Goal: Check status: Check status

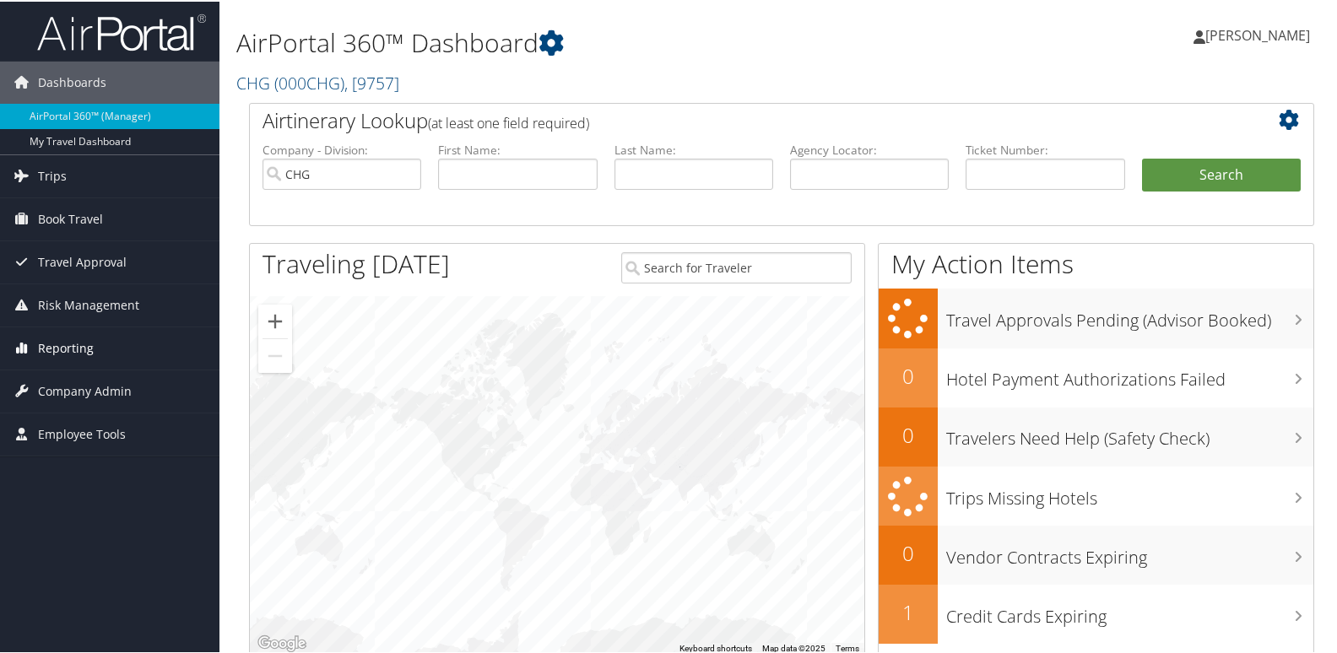
click at [84, 335] on span "Reporting" at bounding box center [66, 347] width 56 height 42
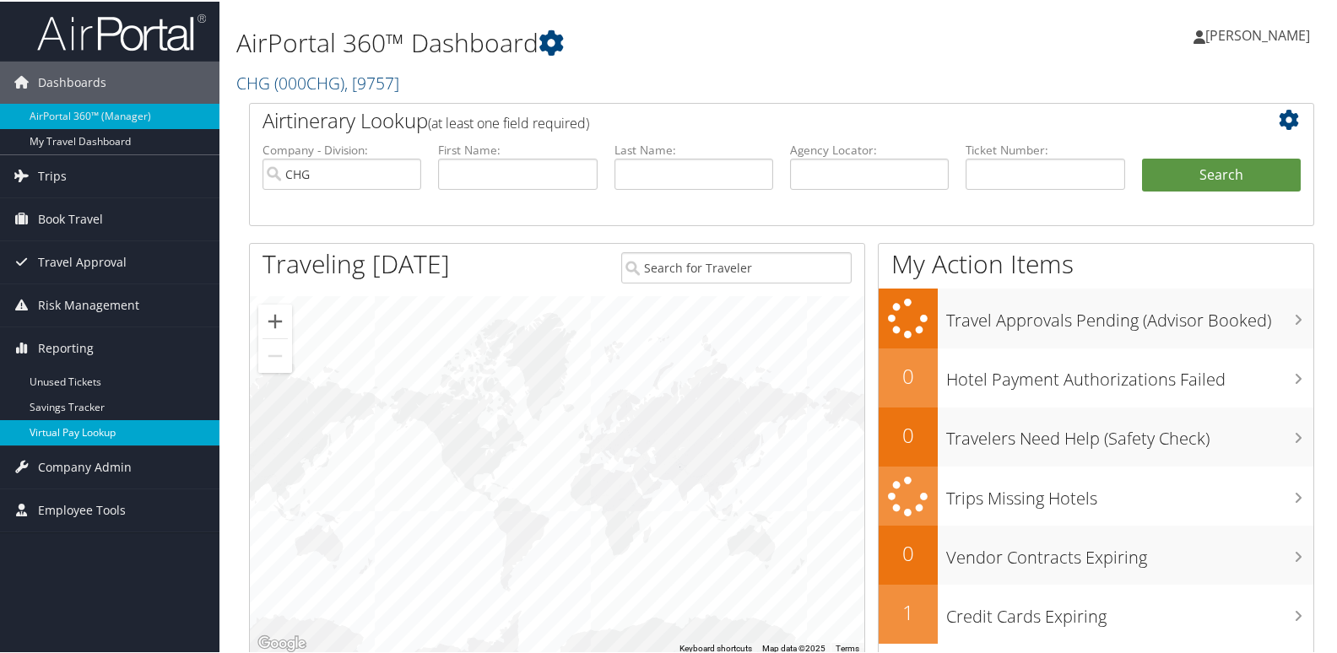
click at [123, 433] on link "Virtual Pay Lookup" at bounding box center [109, 431] width 219 height 25
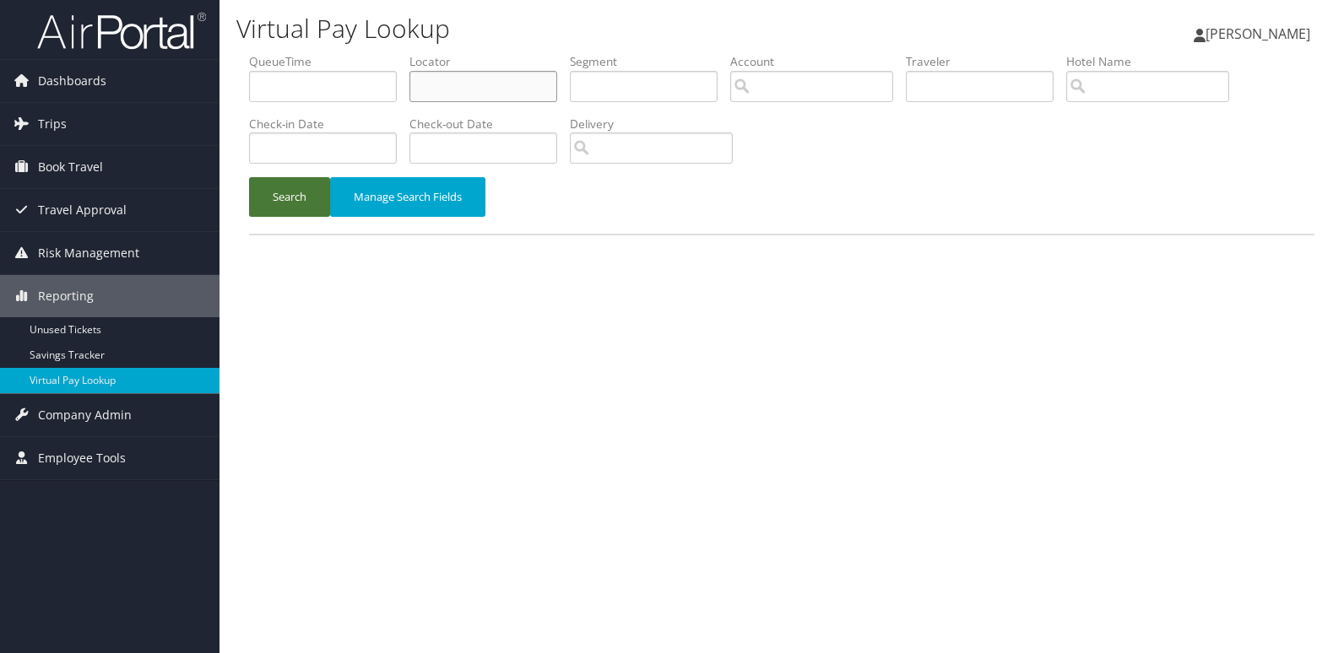
drag, startPoint x: 414, startPoint y: 91, endPoint x: 273, endPoint y: 212, distance: 186.2
click at [414, 91] on input "text" at bounding box center [483, 86] width 148 height 31
paste input "FEKYGL"
type input "FEKYGL"
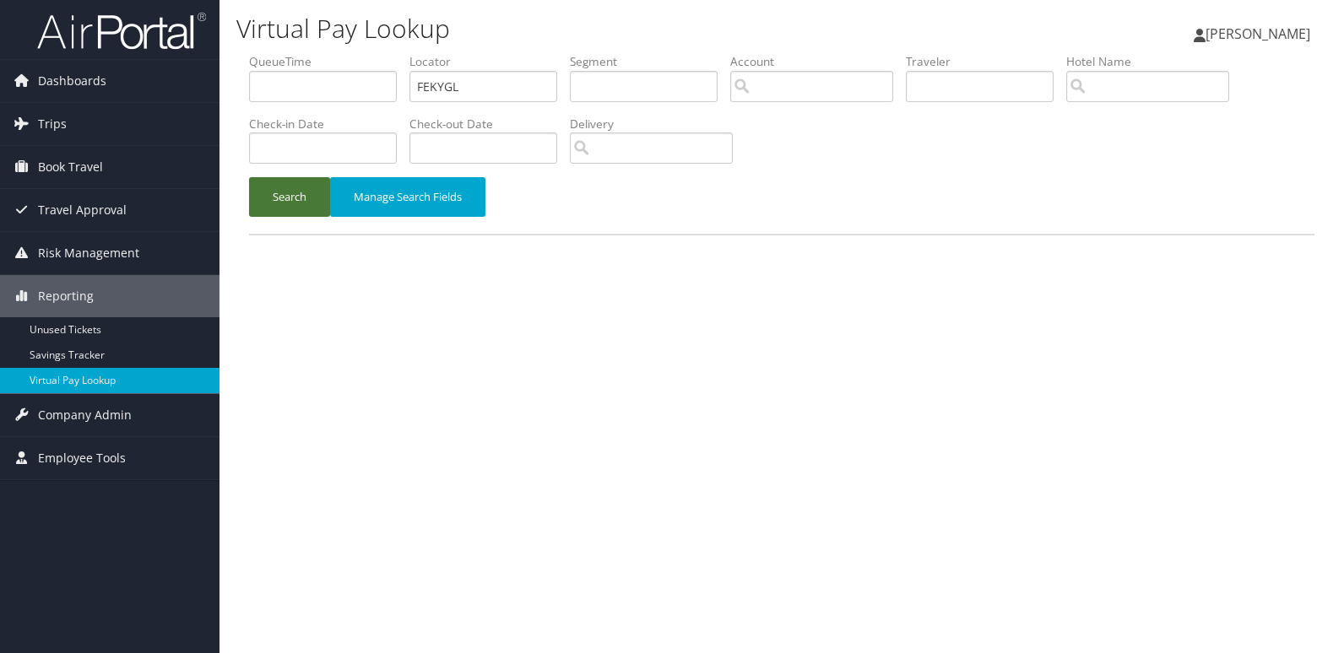
click at [312, 200] on button "Search" at bounding box center [289, 197] width 81 height 40
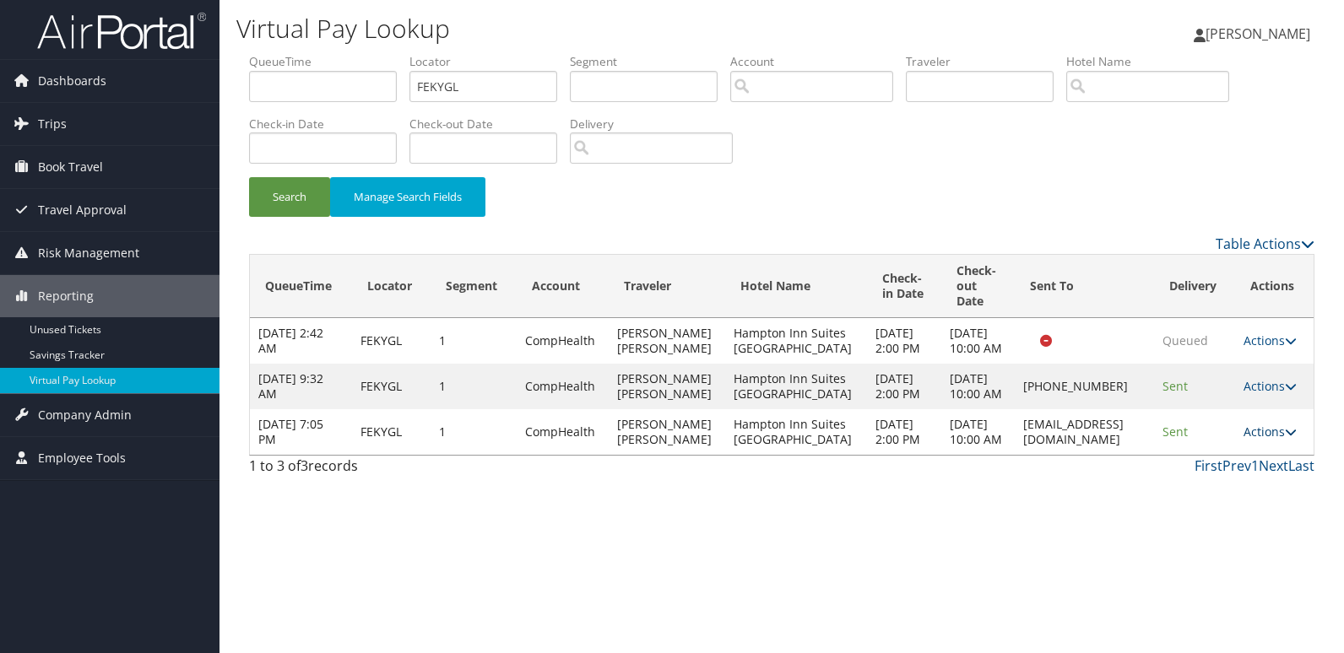
click at [1249, 440] on link "Actions" at bounding box center [1269, 432] width 53 height 16
click at [1231, 521] on link "Logs" at bounding box center [1236, 523] width 106 height 29
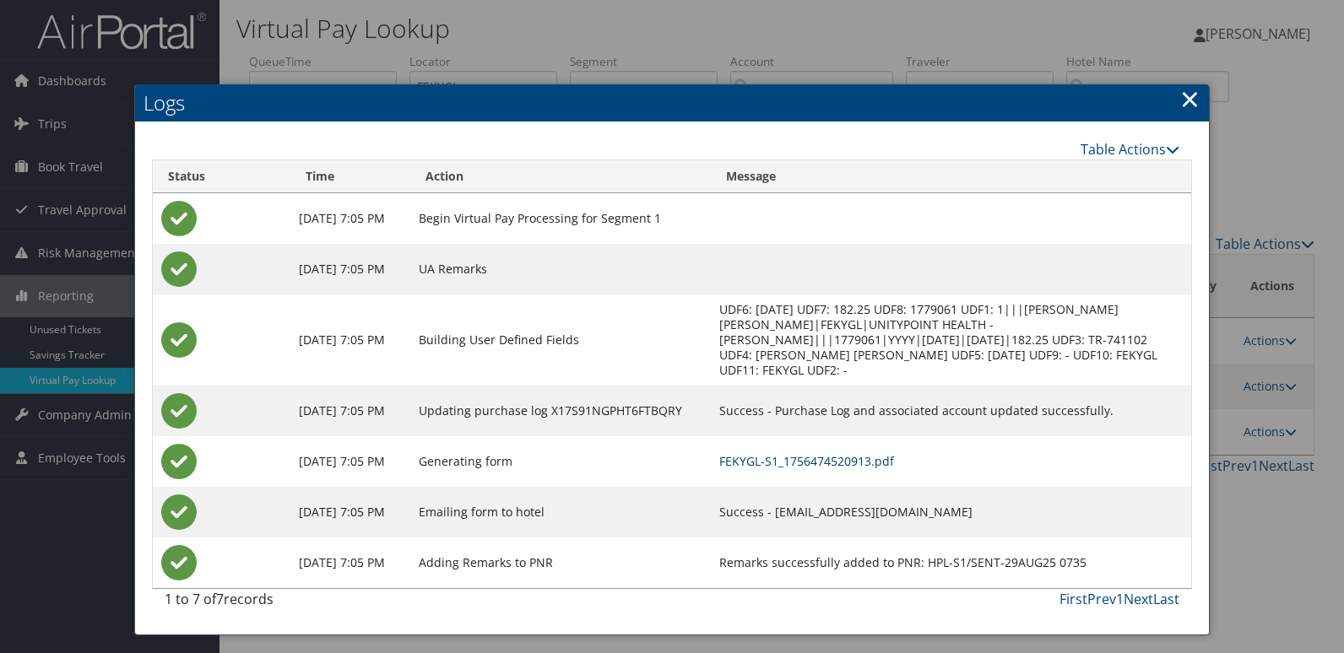
click at [894, 453] on link "FEKYGL-S1_1756474520913.pdf" at bounding box center [806, 461] width 175 height 16
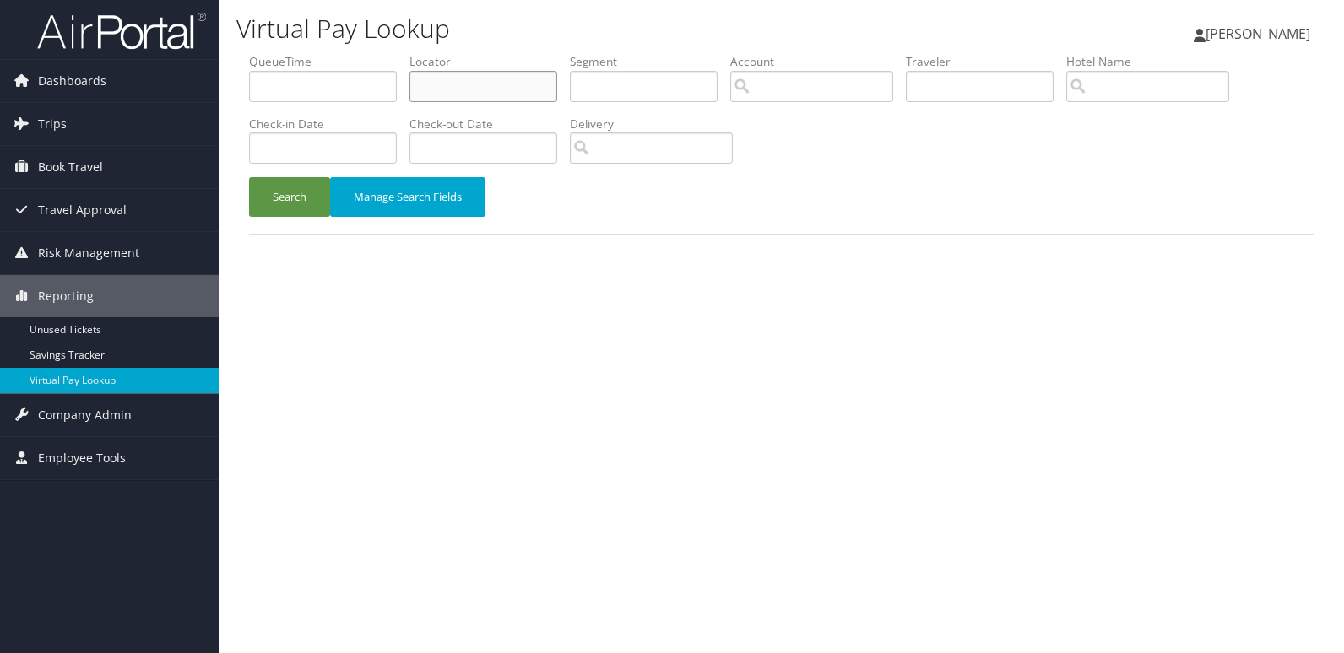
click at [485, 84] on input "text" at bounding box center [483, 86] width 148 height 31
paste input "ASVCZR"
type input "ASVCZR"
click at [289, 205] on button "Search" at bounding box center [289, 197] width 81 height 40
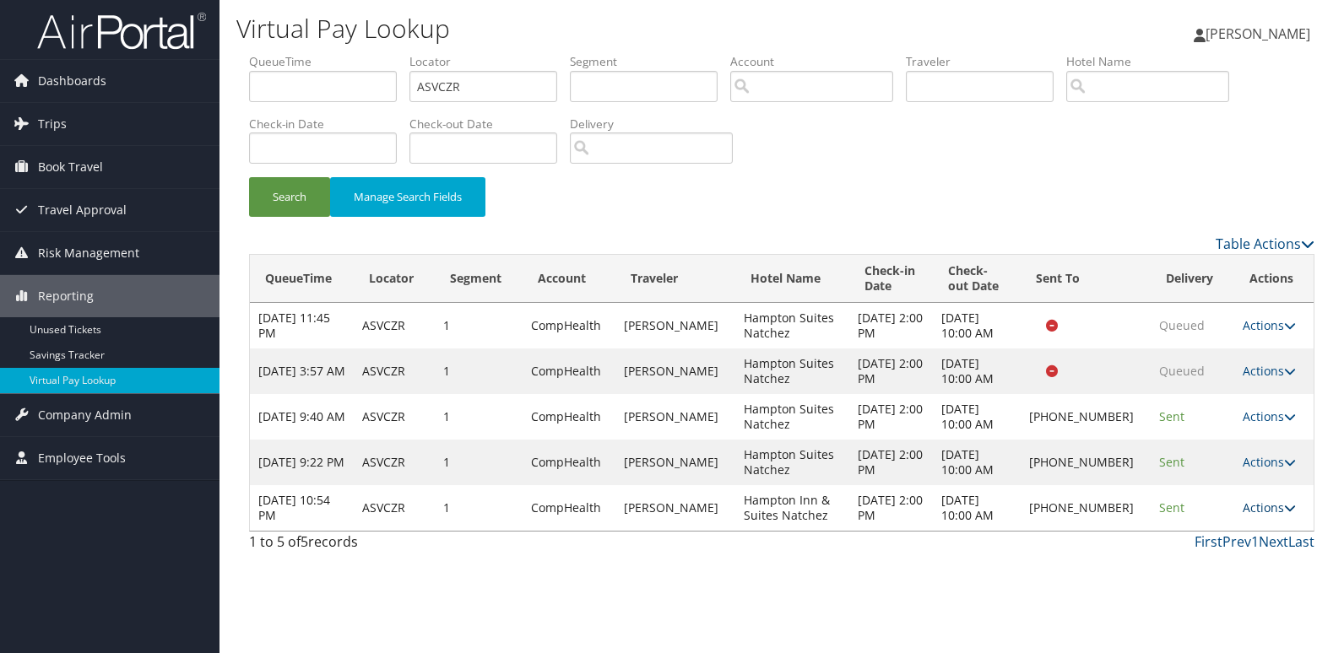
click at [1274, 515] on link "Actions" at bounding box center [1268, 508] width 53 height 16
click at [1241, 554] on link "Logs" at bounding box center [1211, 561] width 144 height 29
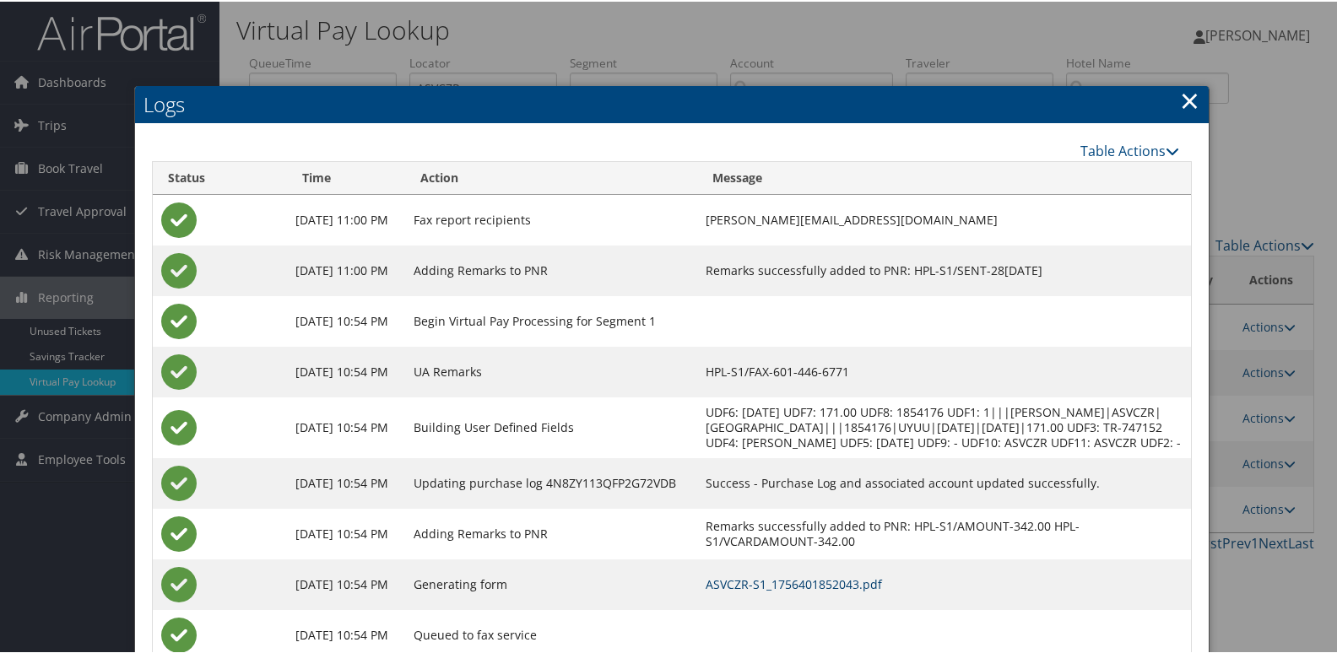
click at [836, 591] on link "ASVCZR-S1_1756401852043.pdf" at bounding box center [794, 583] width 176 height 16
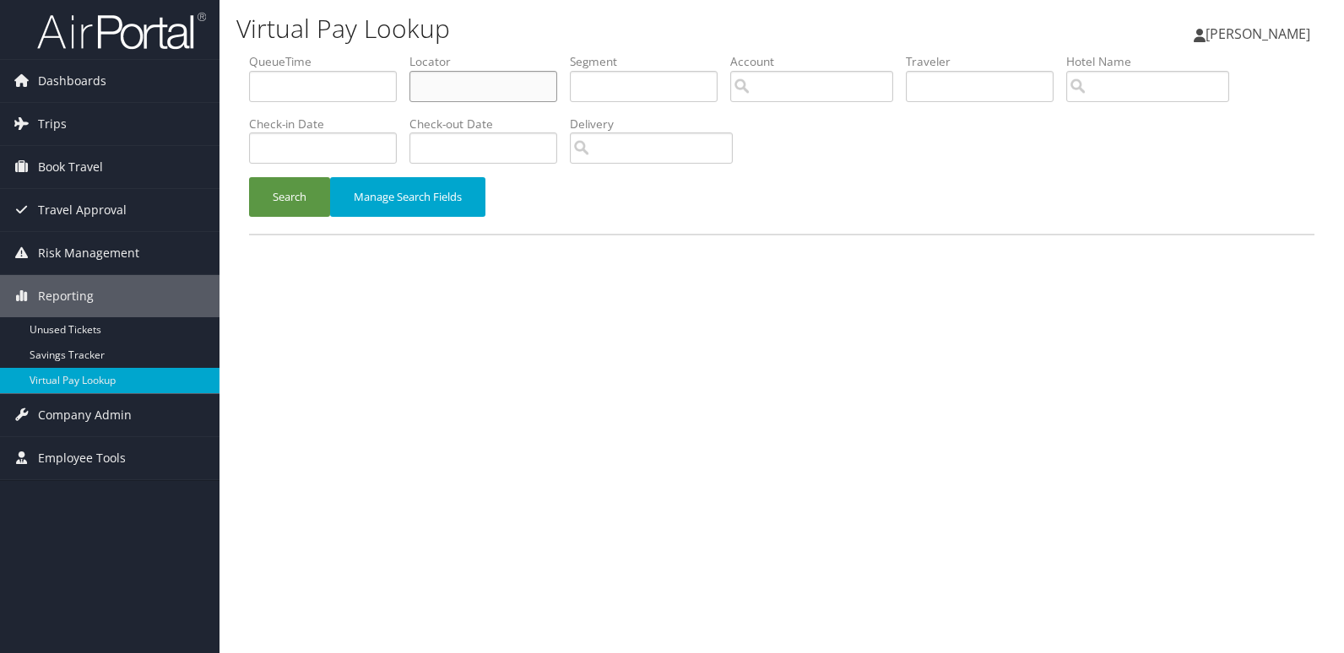
click at [471, 81] on input "text" at bounding box center [483, 86] width 148 height 31
paste input "CIWYTR"
type input "CIWYTR"
click at [293, 197] on button "Search" at bounding box center [289, 197] width 81 height 40
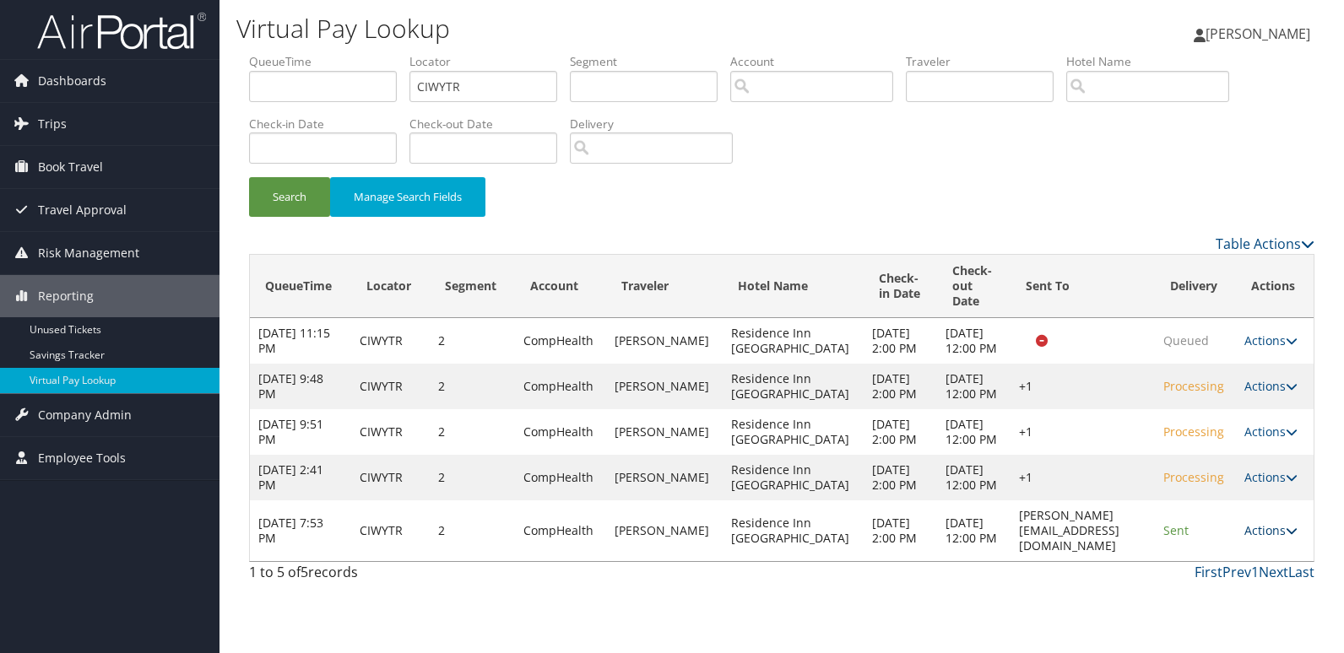
click at [1247, 538] on link "Actions" at bounding box center [1270, 530] width 53 height 16
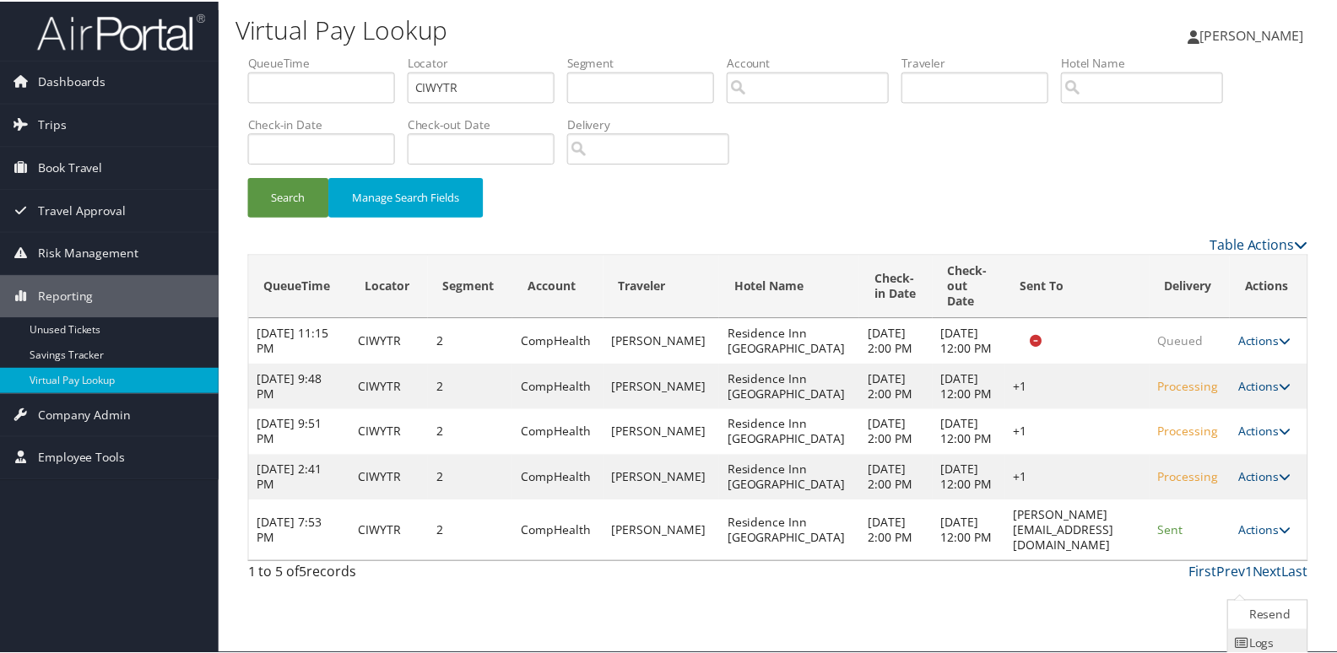
scroll to position [66, 0]
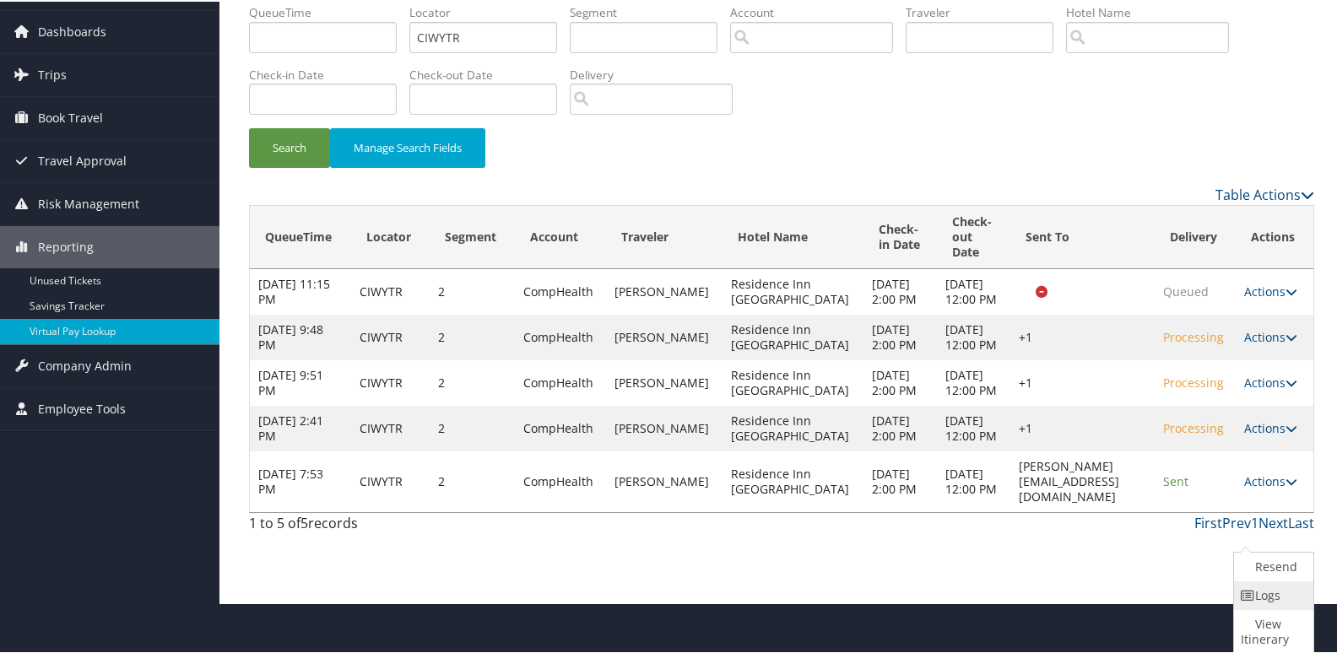
click at [1279, 607] on link "Logs" at bounding box center [1271, 594] width 75 height 29
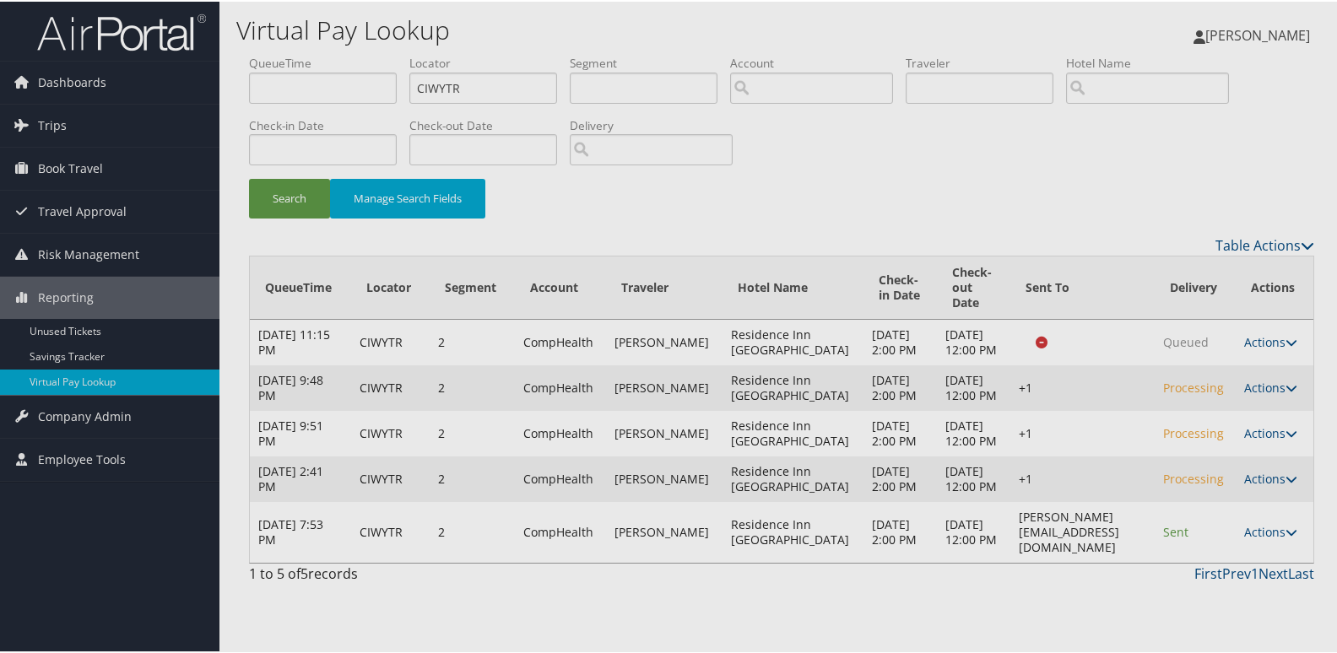
scroll to position [0, 0]
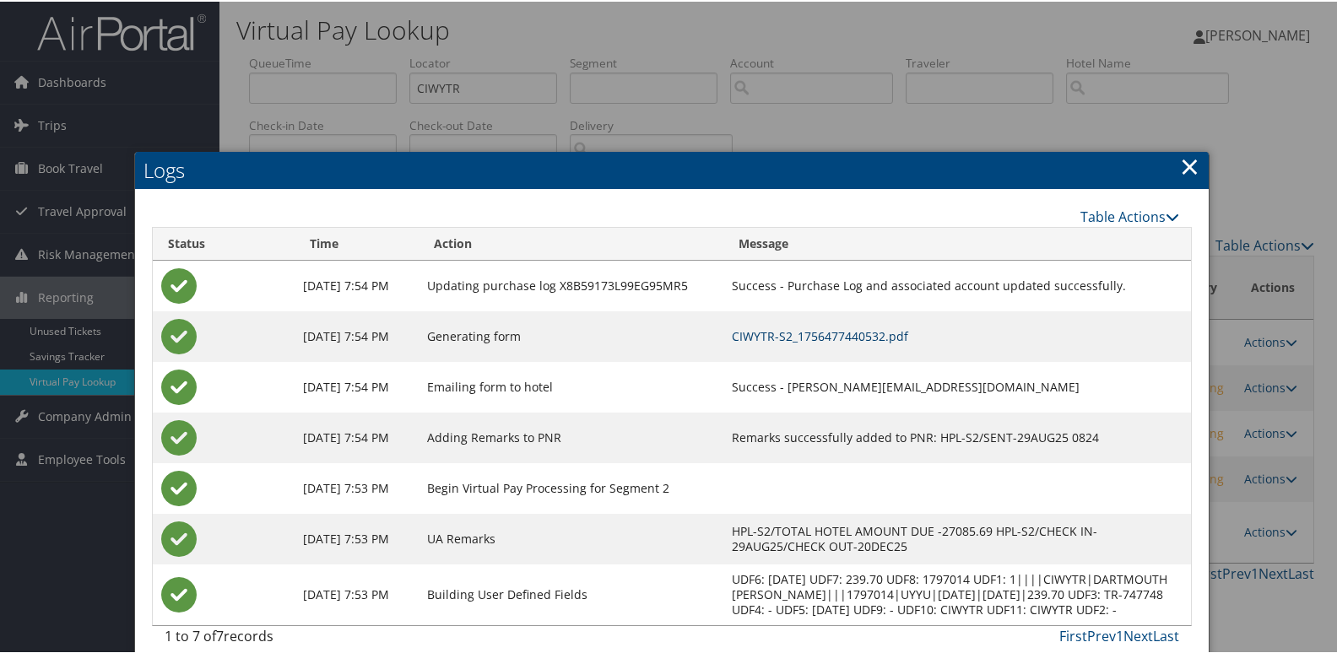
click at [884, 333] on link "CIWYTR-S2_1756477440532.pdf" at bounding box center [820, 335] width 176 height 16
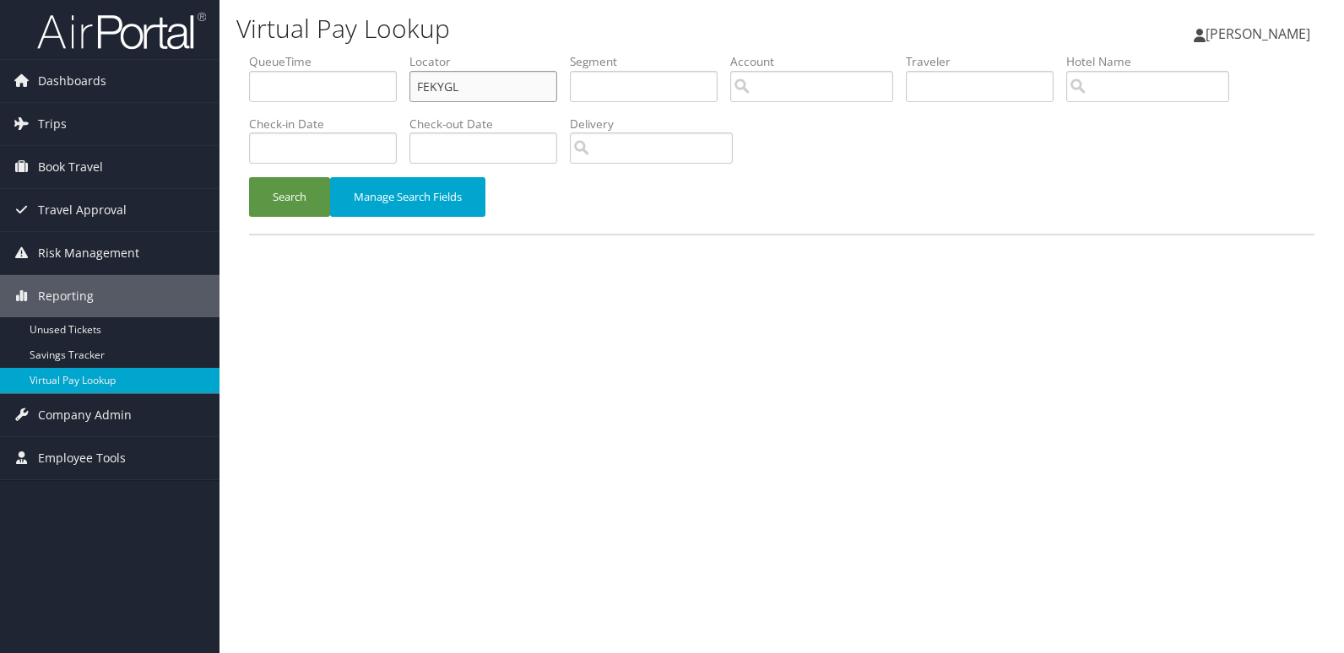
click at [516, 76] on input "FEKYGL" at bounding box center [483, 86] width 148 height 31
paste input "DIHAXF"
type input "DIHAXF"
click at [312, 187] on button "Search" at bounding box center [289, 197] width 81 height 40
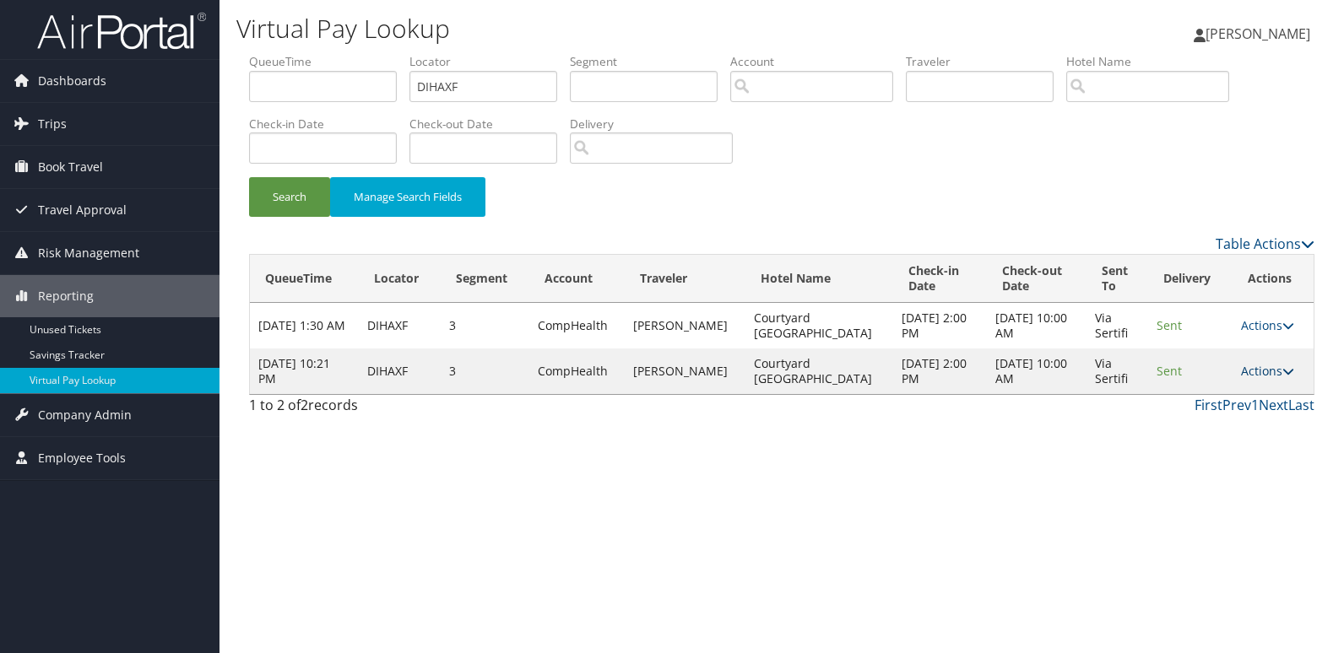
click at [1252, 373] on link "Actions" at bounding box center [1267, 371] width 53 height 16
click at [1229, 419] on link "Logs" at bounding box center [1232, 424] width 106 height 29
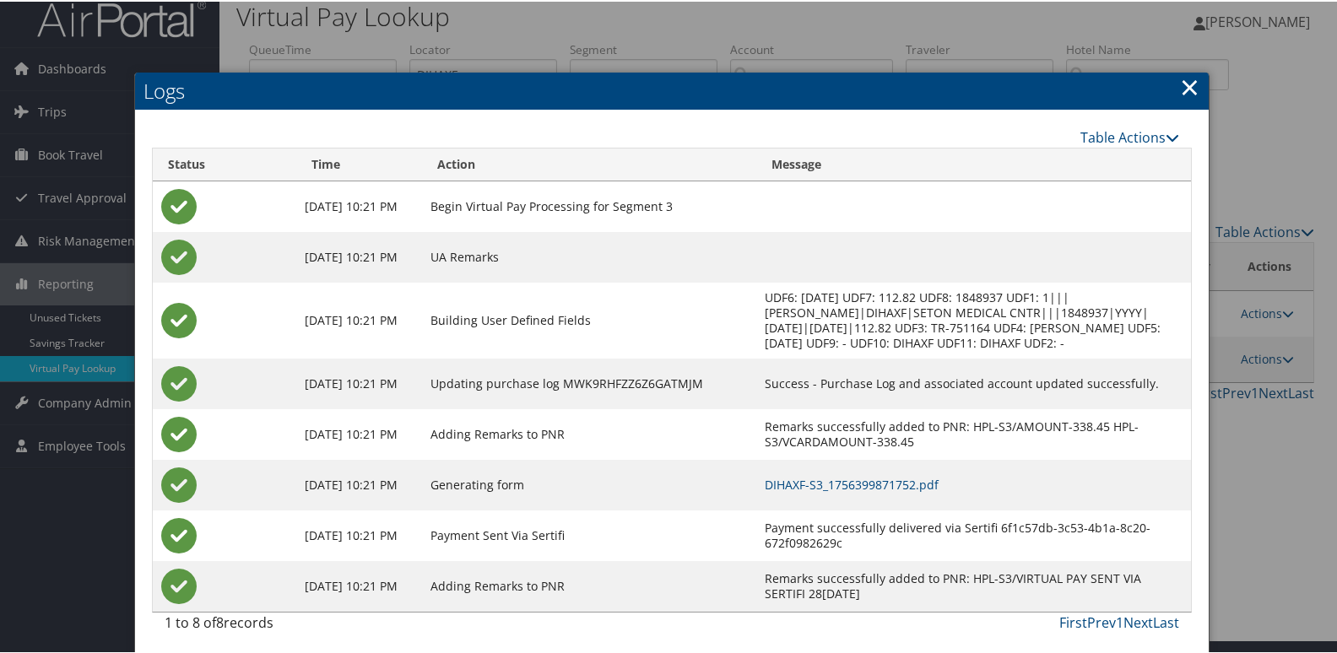
scroll to position [18, 0]
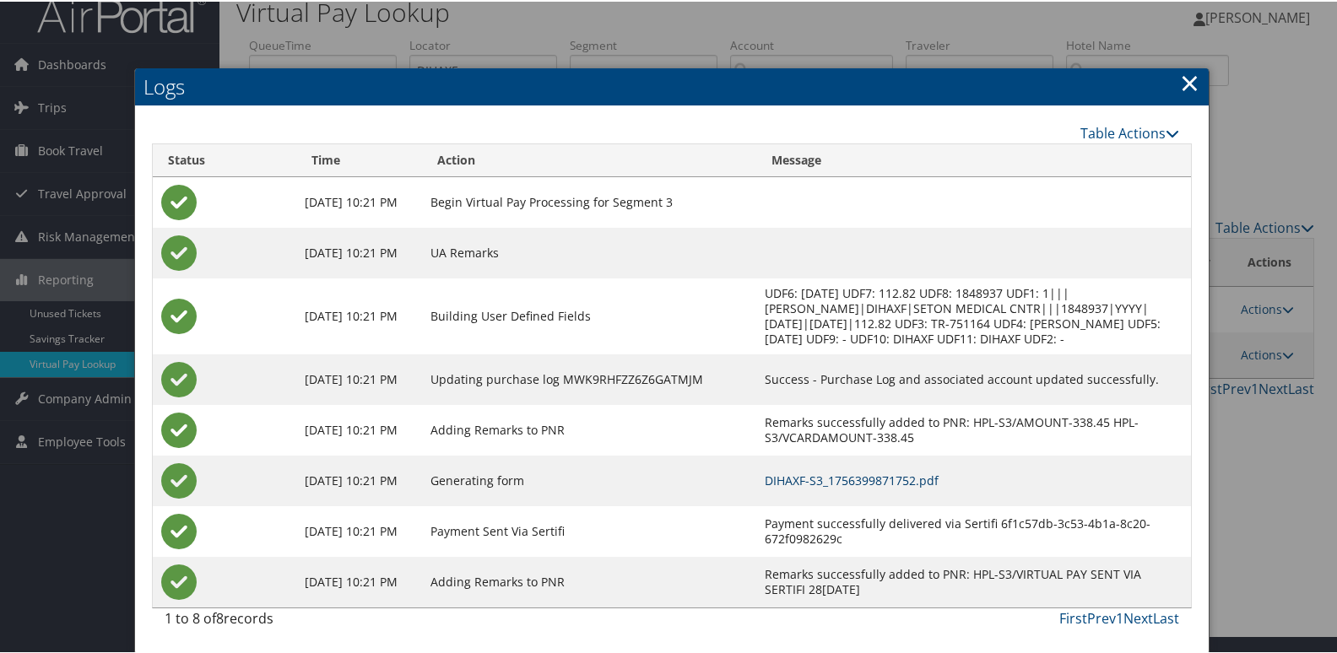
click at [899, 480] on link "DIHAXF-S3_1756399871752.pdf" at bounding box center [852, 479] width 174 height 16
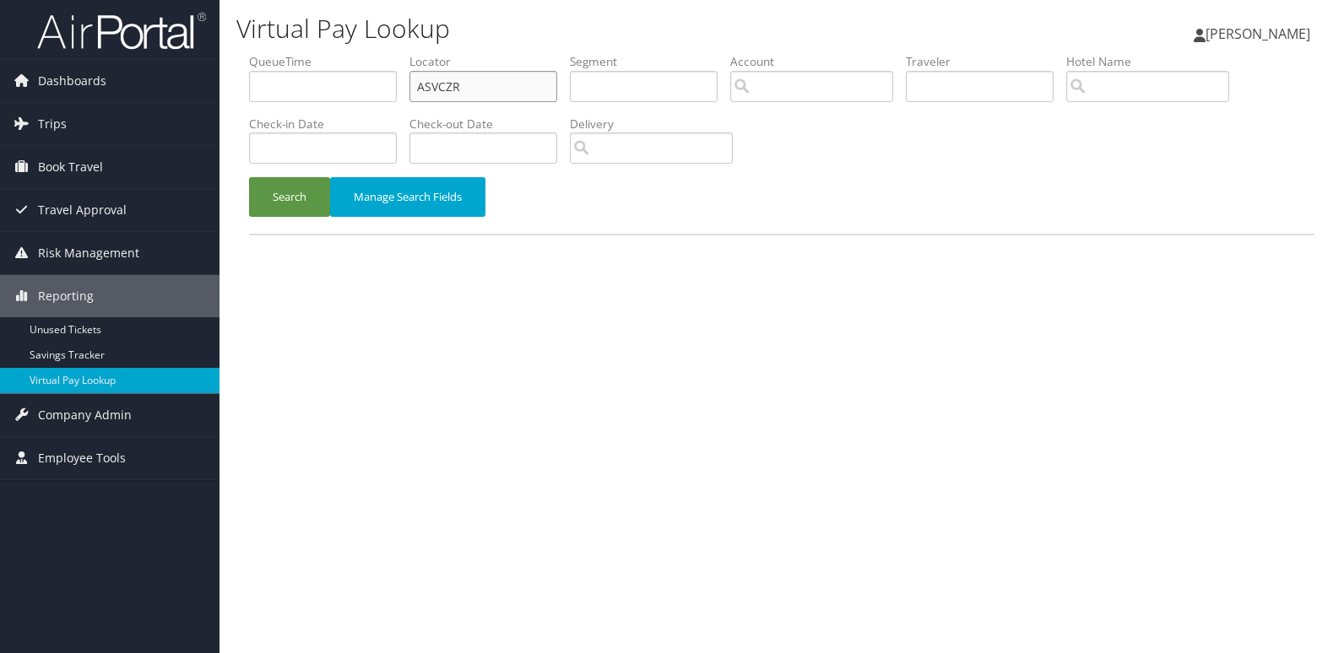
click at [500, 88] on input "ASVCZR" at bounding box center [483, 86] width 148 height 31
paste input "YIOQKG"
type input "YIOQKG"
click at [294, 194] on button "Search" at bounding box center [289, 197] width 81 height 40
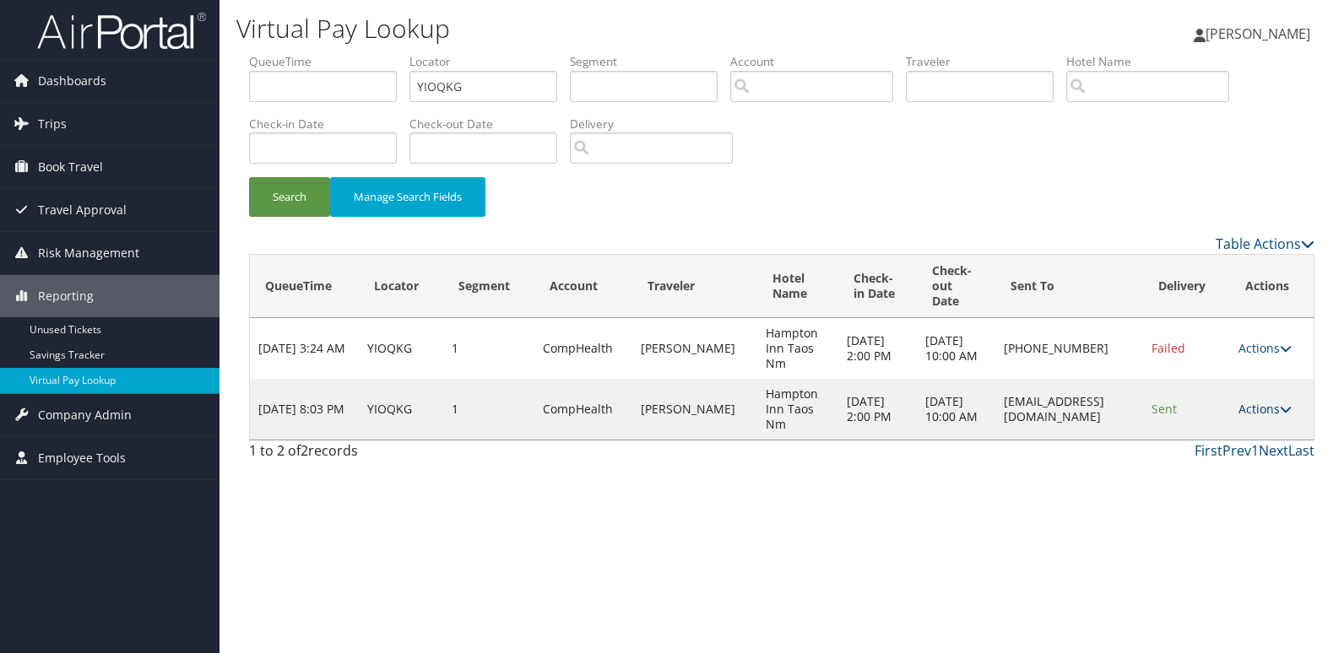
click at [1261, 411] on link "Actions" at bounding box center [1264, 409] width 53 height 16
click at [1251, 457] on link "Logs" at bounding box center [1235, 462] width 106 height 29
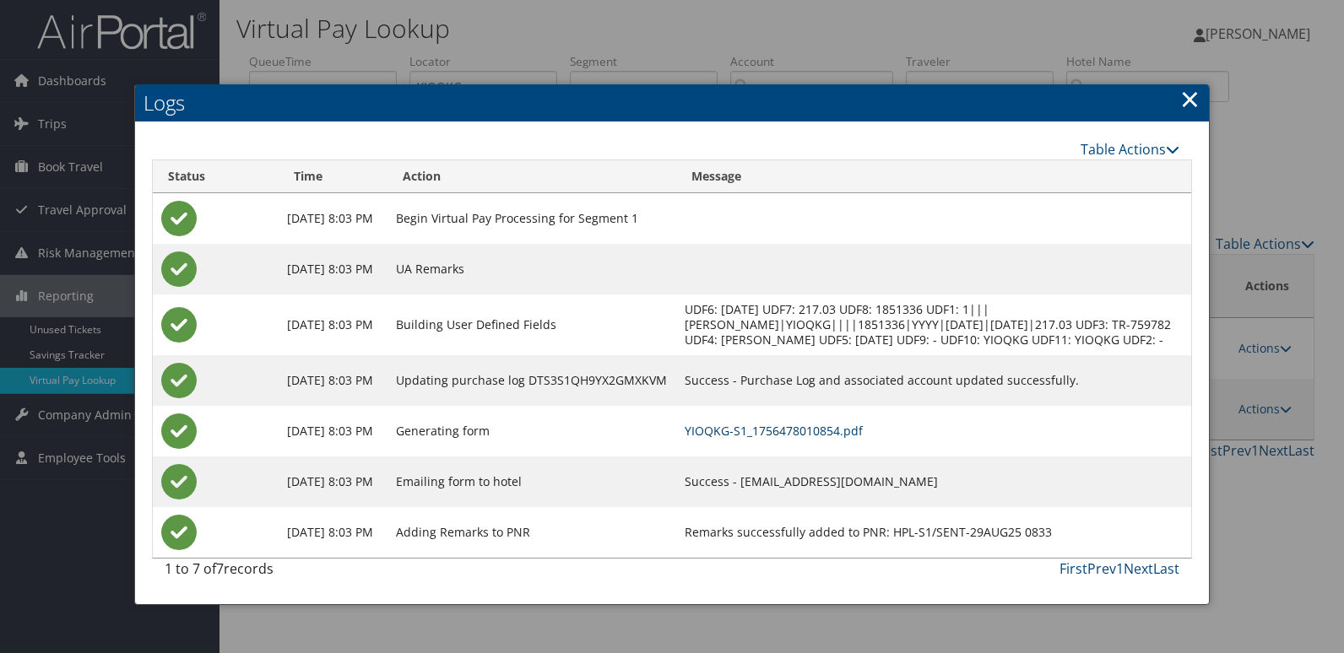
click at [863, 439] on link "YIOQKG-S1_1756478010854.pdf" at bounding box center [773, 431] width 178 height 16
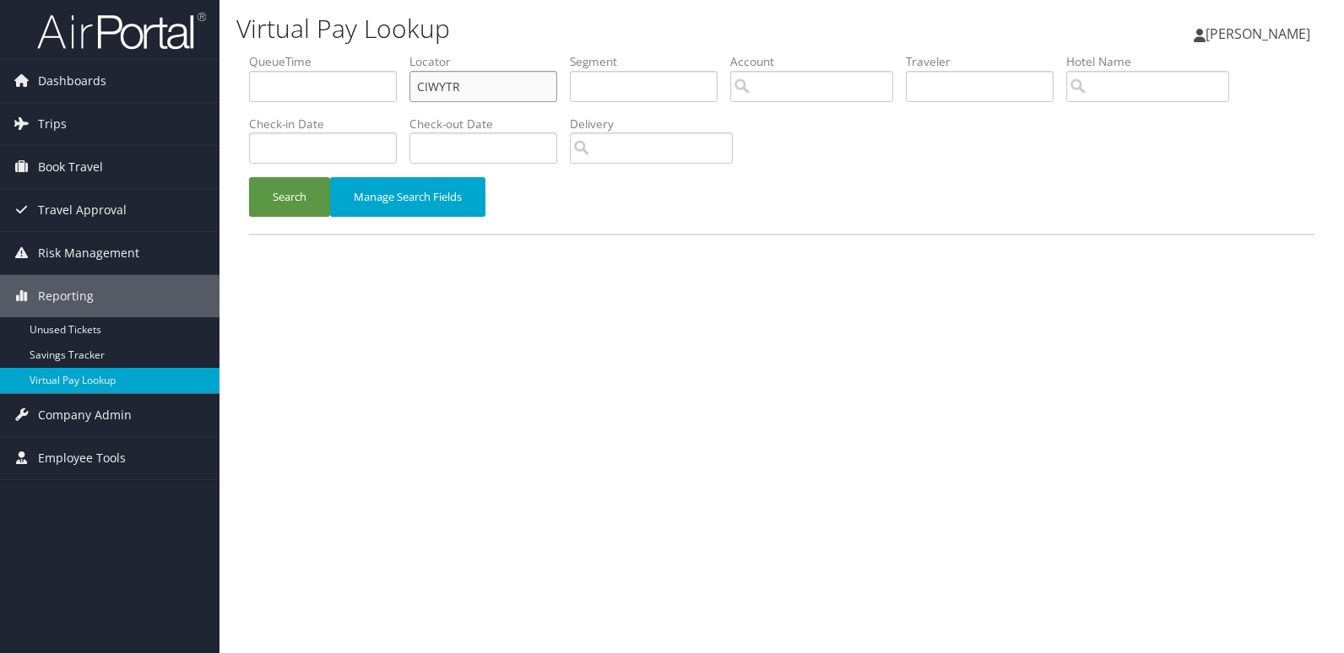
click at [518, 89] on input "CIWYTR" at bounding box center [483, 86] width 148 height 31
paste input "NJGAUE"
type input "NJGAUE"
drag, startPoint x: 281, startPoint y: 193, endPoint x: 237, endPoint y: 125, distance: 81.2
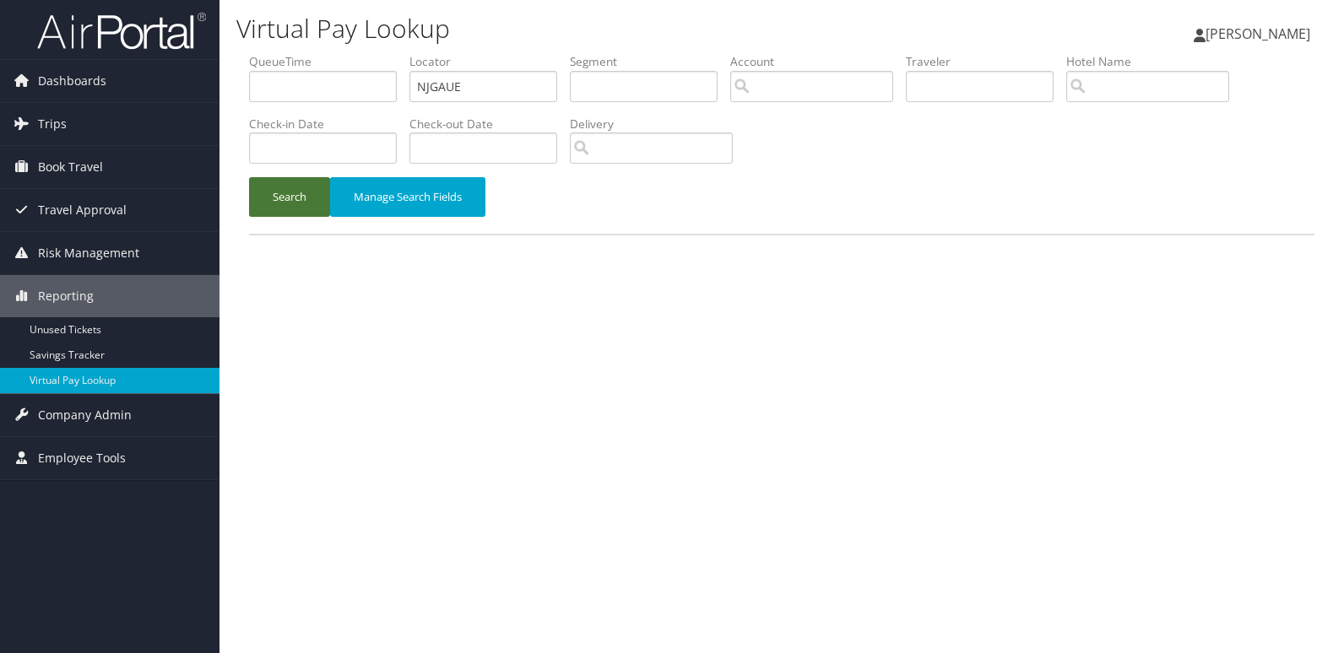
click at [279, 190] on button "Search" at bounding box center [289, 197] width 81 height 40
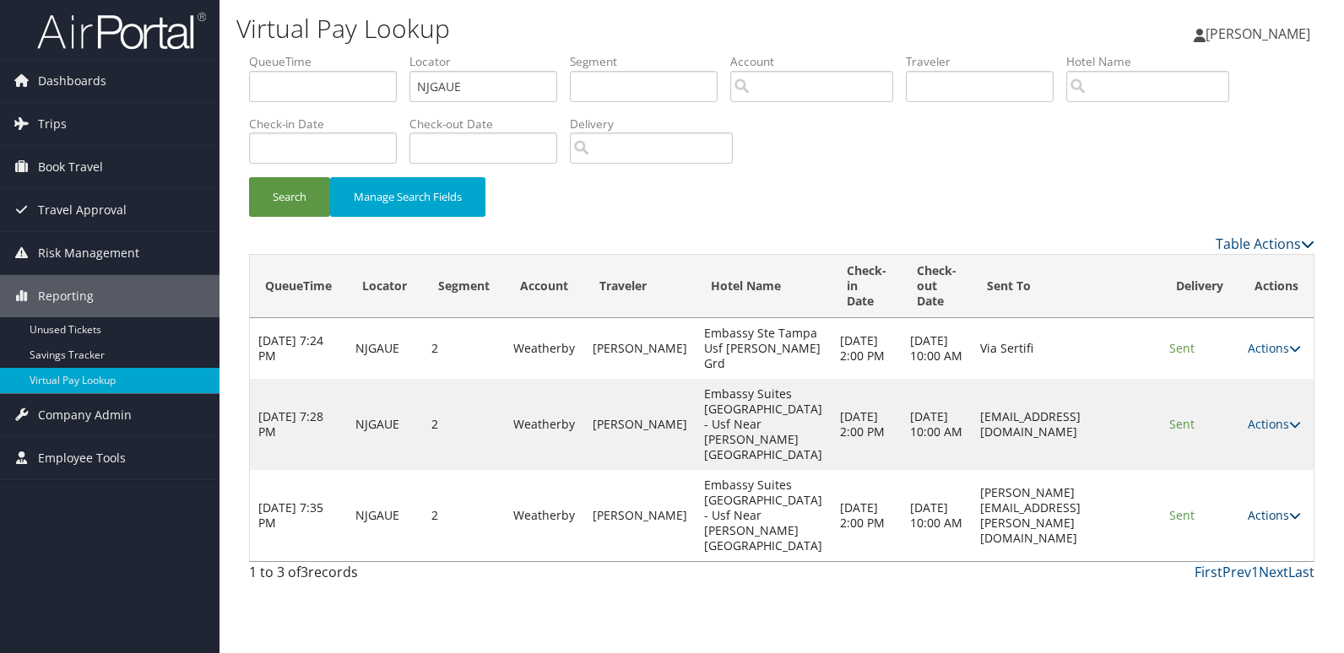
click at [1261, 523] on link "Actions" at bounding box center [1273, 515] width 53 height 16
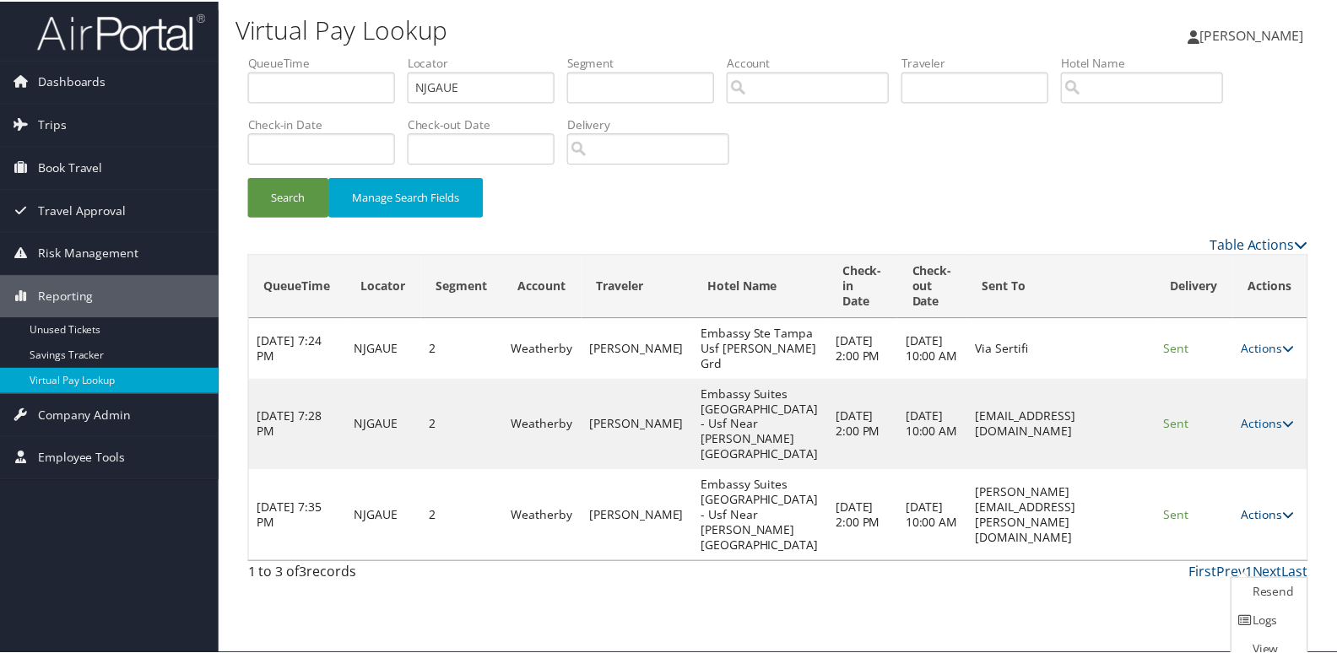
scroll to position [43, 0]
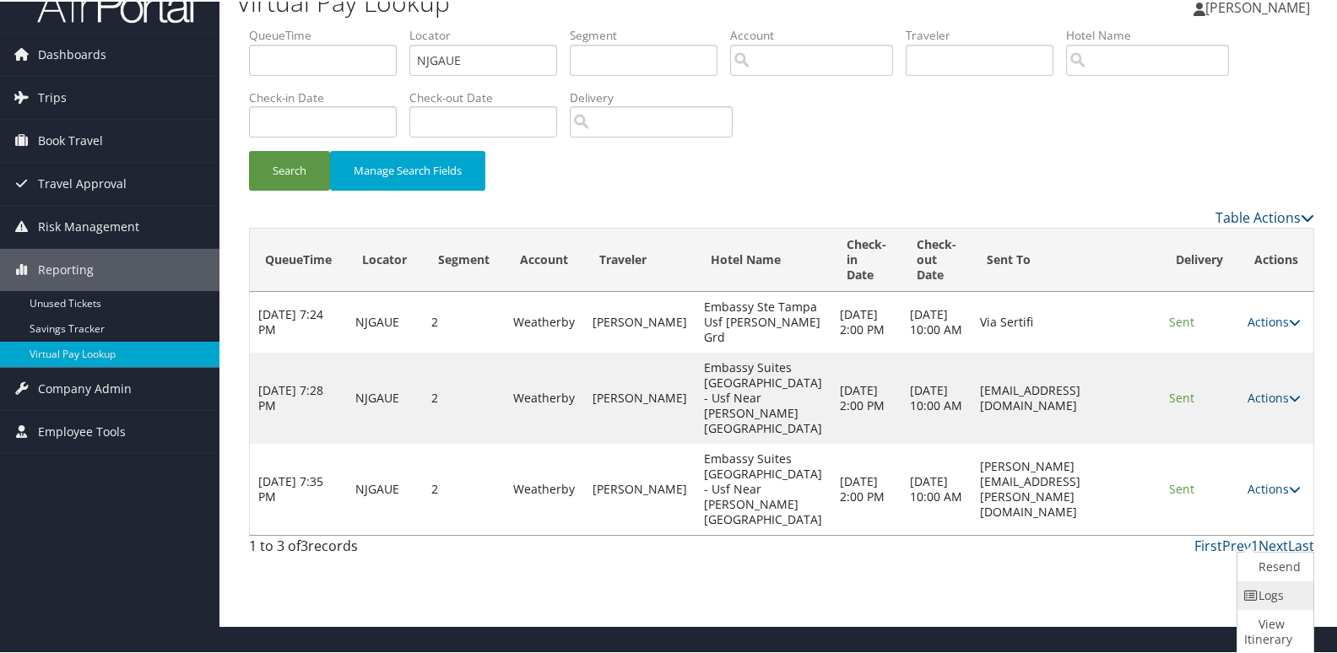
click at [1265, 596] on link "Logs" at bounding box center [1273, 594] width 72 height 29
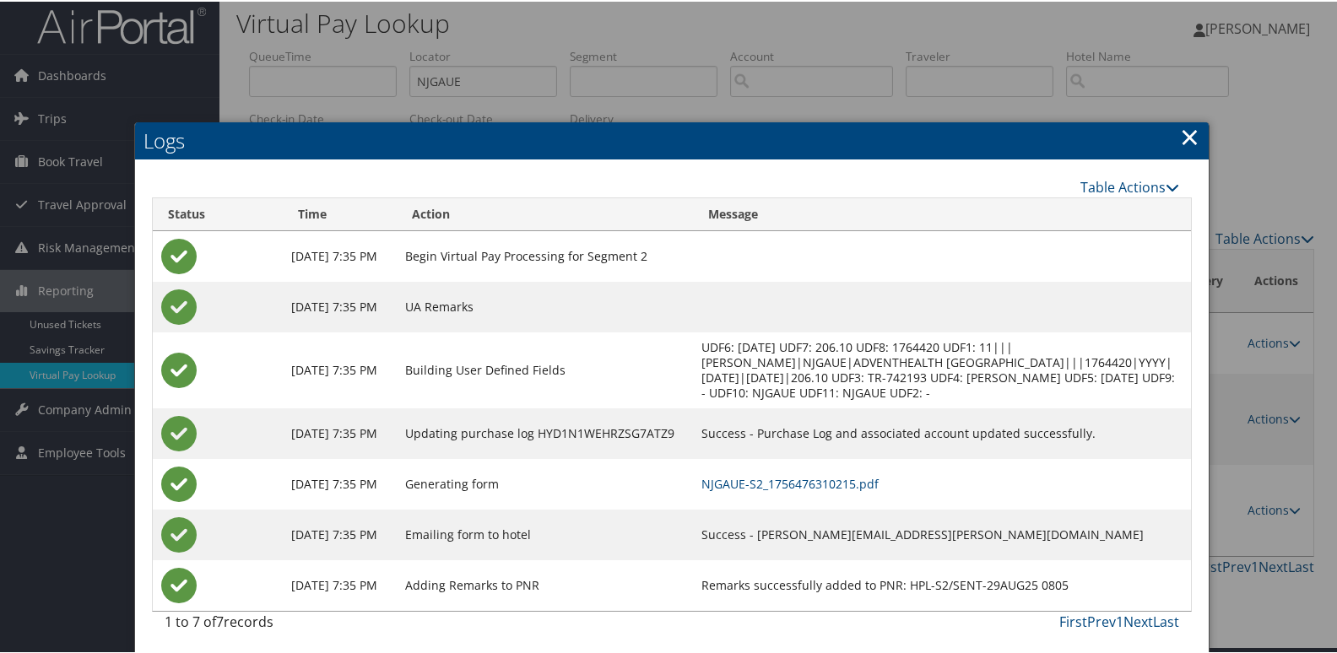
scroll to position [10, 0]
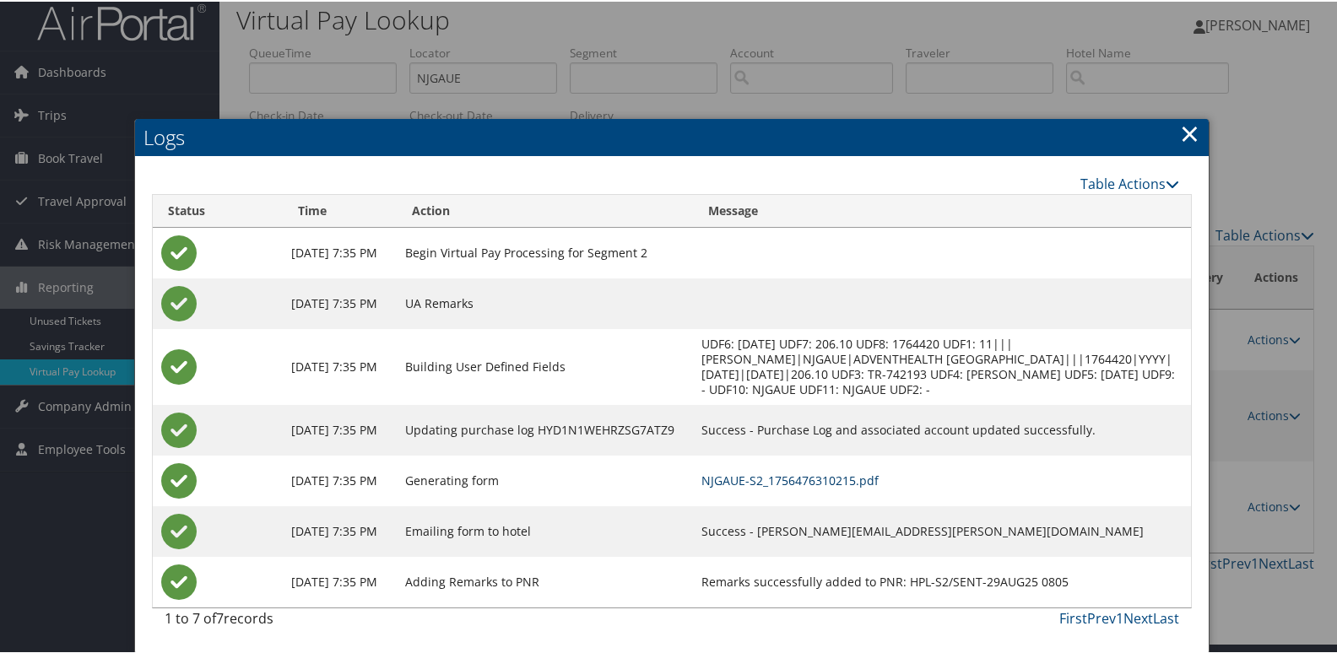
click at [877, 478] on link "NJGAUE-S2_1756476310215.pdf" at bounding box center [789, 479] width 177 height 16
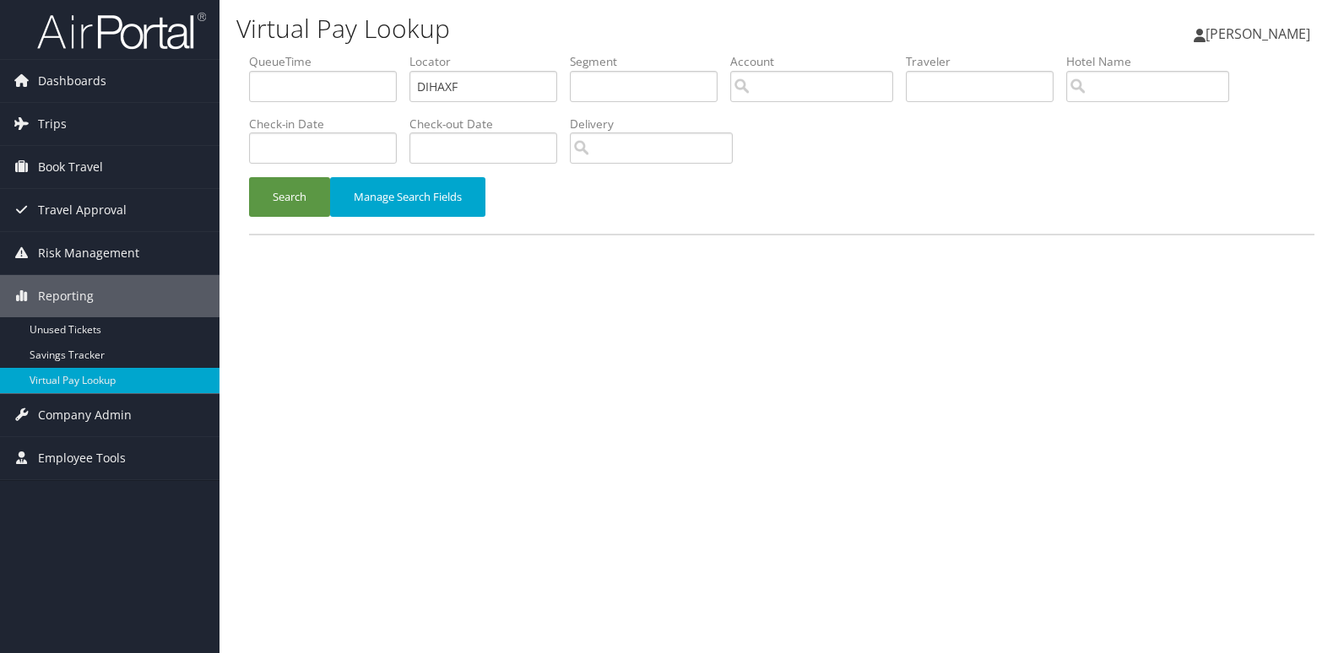
click at [508, 75] on input "DIHAXF" at bounding box center [483, 86] width 148 height 31
type input "DBYHIZ"
click at [261, 199] on button "Search" at bounding box center [289, 197] width 81 height 40
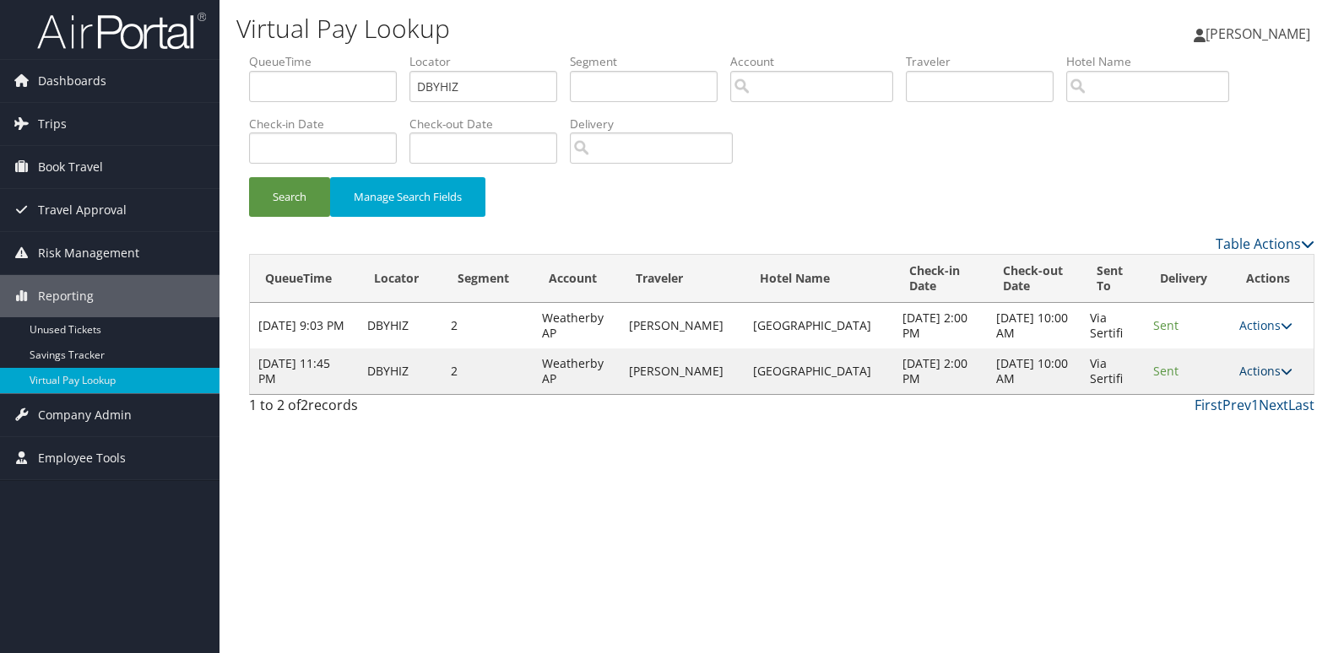
click at [1259, 372] on link "Actions" at bounding box center [1265, 371] width 53 height 16
click at [1241, 445] on link "View Itinerary" at bounding box center [1231, 453] width 106 height 29
click at [1264, 376] on link "Actions" at bounding box center [1265, 371] width 53 height 16
click at [1249, 419] on link "Logs" at bounding box center [1231, 424] width 106 height 29
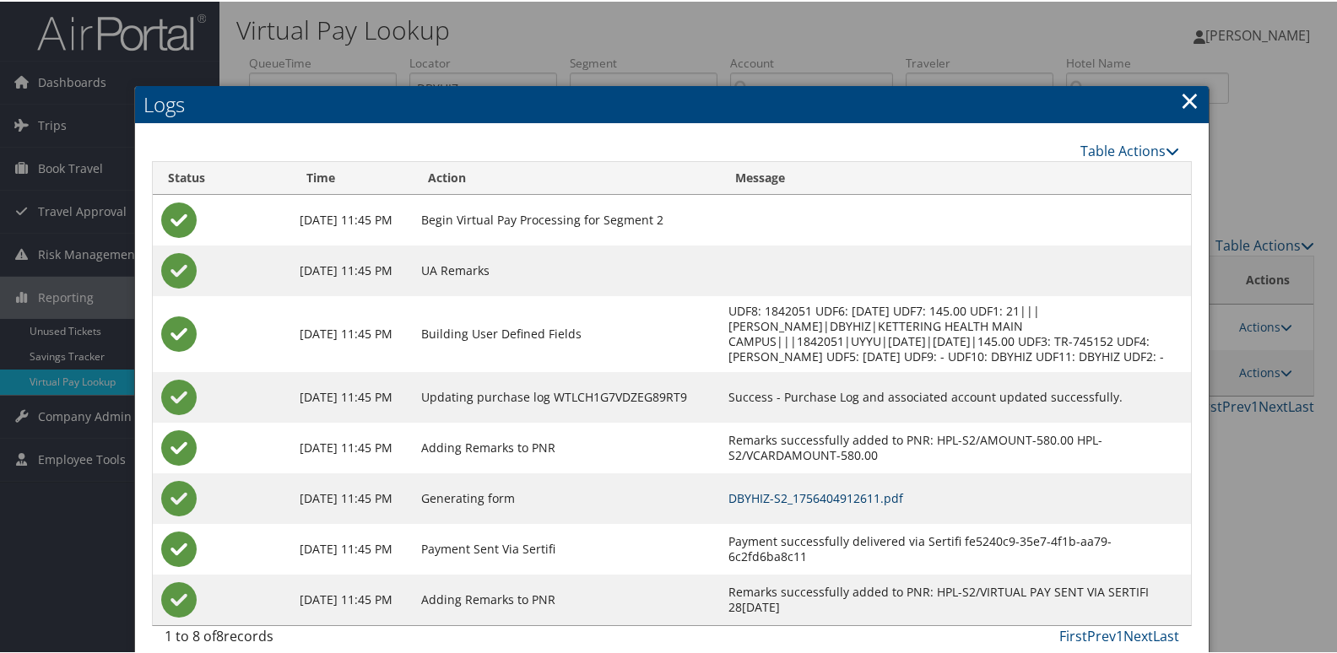
click at [903, 505] on link "DBYHIZ-S2_1756404912611.pdf" at bounding box center [815, 497] width 175 height 16
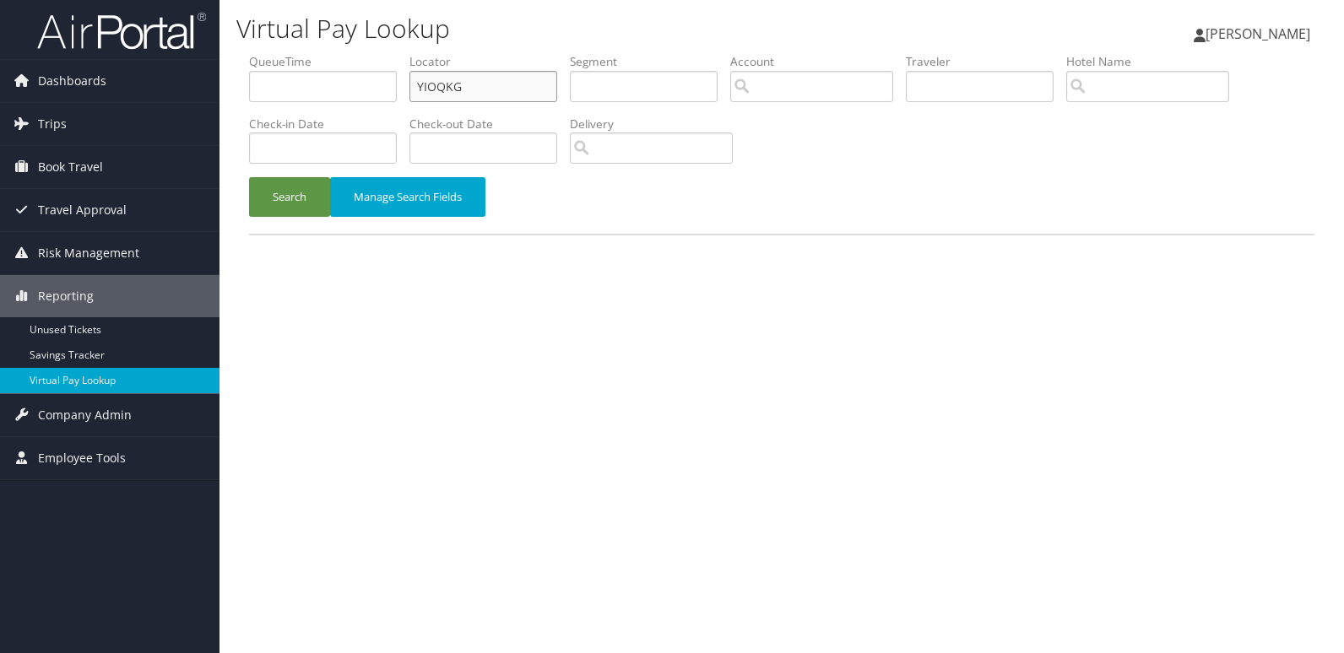
click at [504, 77] on input "YIOQKG" at bounding box center [483, 86] width 148 height 31
paste input "HHEQZP"
click at [504, 77] on input "HHEQZP" at bounding box center [483, 86] width 148 height 31
type input "HHEQZP"
click at [258, 204] on button "Search" at bounding box center [289, 197] width 81 height 40
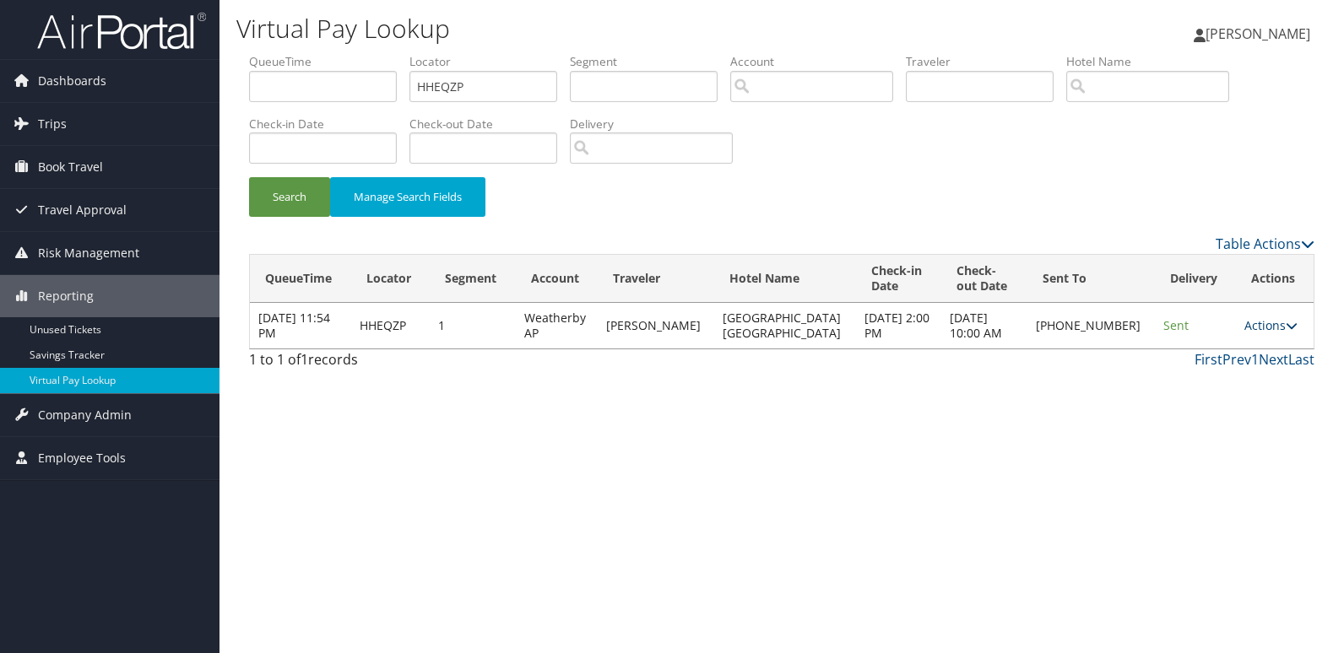
click at [1254, 327] on link "Actions" at bounding box center [1270, 325] width 53 height 16
click at [1224, 386] on link "Logs" at bounding box center [1211, 379] width 144 height 29
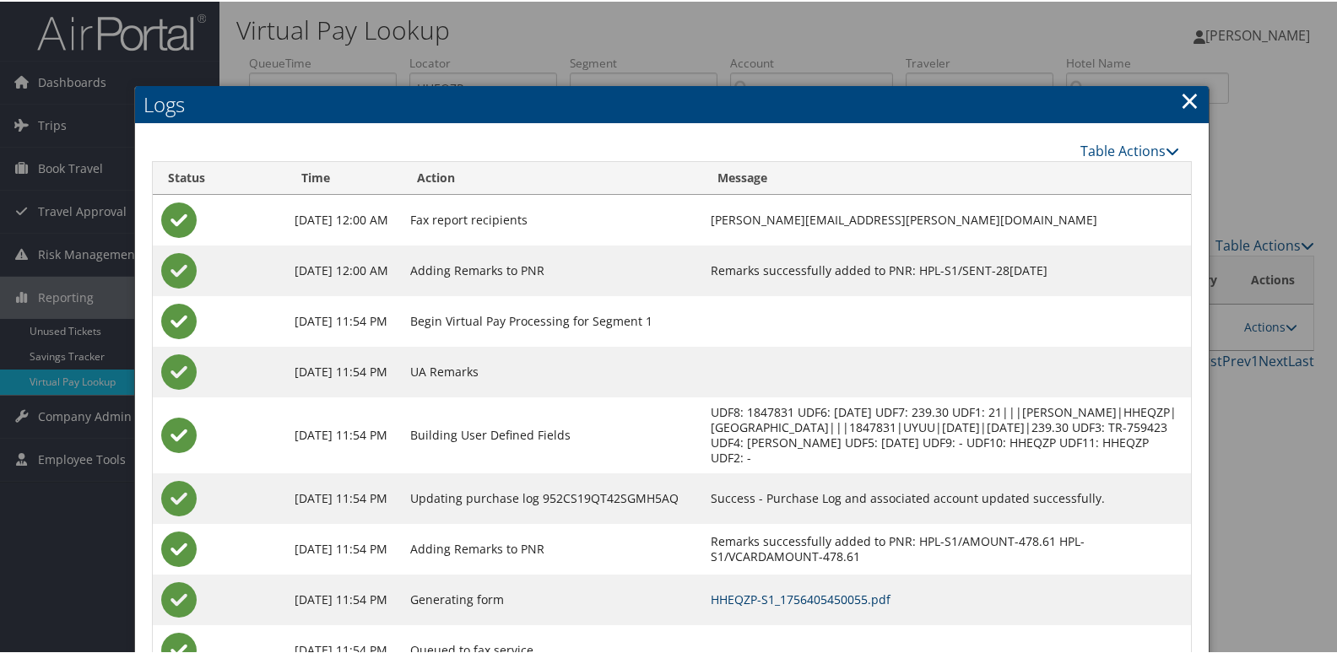
click at [854, 596] on link "HHEQZP-S1_1756405450055.pdf" at bounding box center [801, 598] width 180 height 16
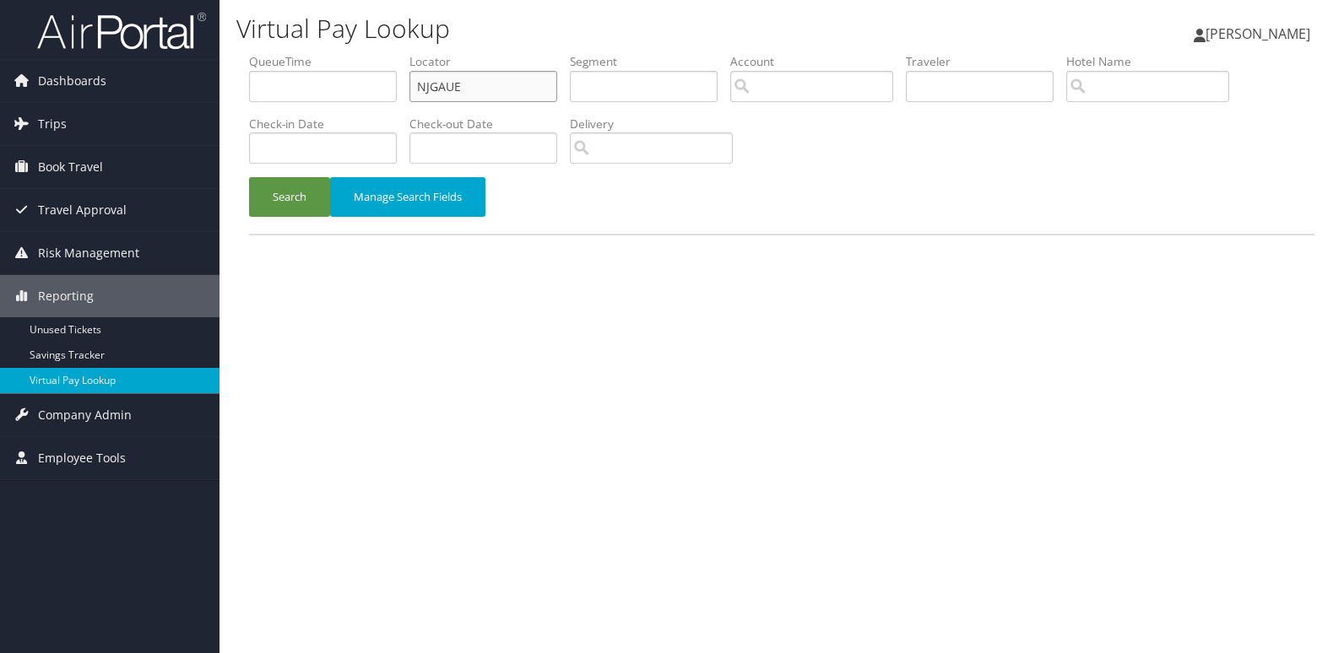
click at [508, 84] on input "NJGAUE" at bounding box center [483, 86] width 148 height 31
paste input "CMSYJG"
click at [508, 84] on input "NJGAUE" at bounding box center [483, 86] width 148 height 31
type input "CMSYJG"
click at [295, 205] on button "Search" at bounding box center [289, 197] width 81 height 40
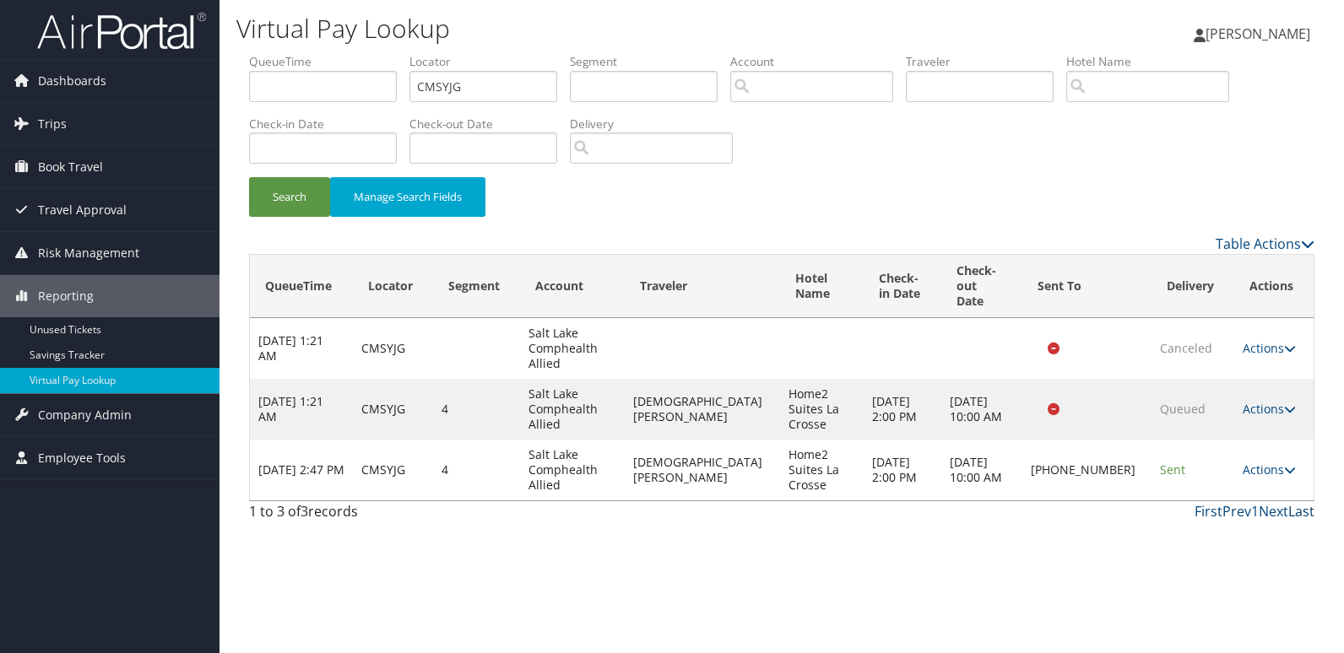
drag, startPoint x: 1274, startPoint y: 417, endPoint x: 1308, endPoint y: 449, distance: 46.6
click at [1276, 462] on link "Actions" at bounding box center [1268, 470] width 53 height 16
click at [1245, 468] on link "Logs" at bounding box center [1208, 470] width 144 height 29
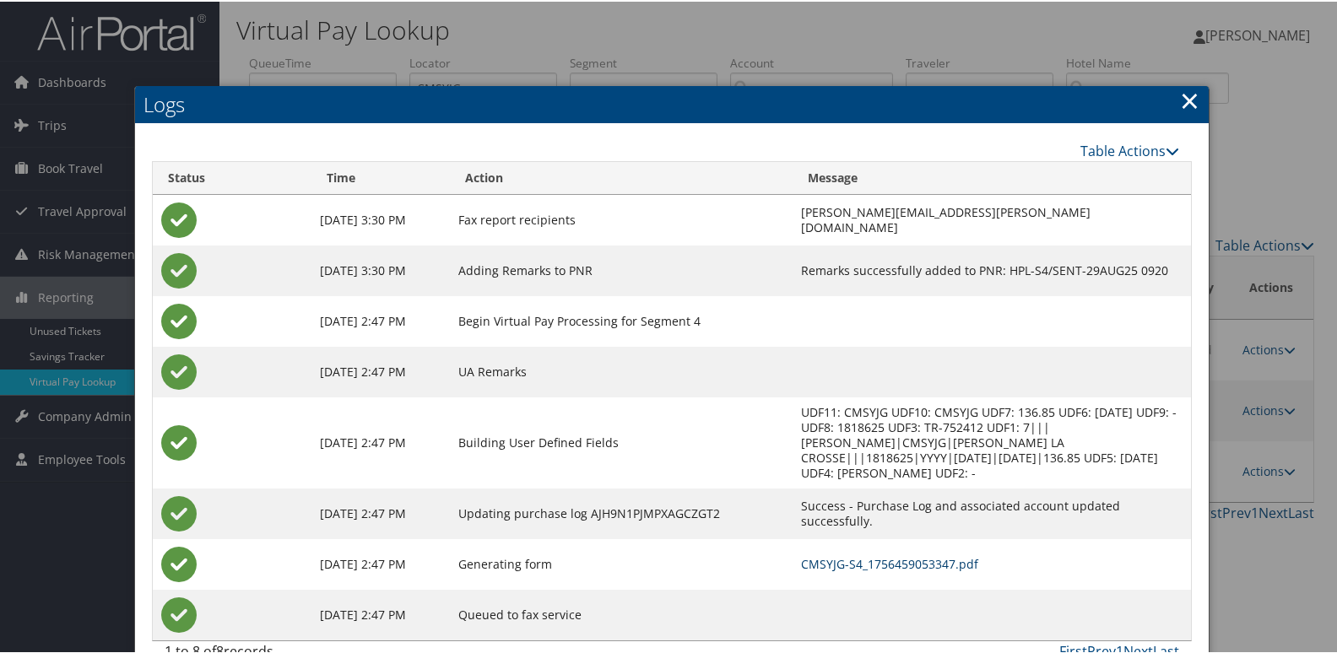
click at [801, 563] on link "CMSYJG-S4_1756459053347.pdf" at bounding box center [889, 562] width 177 height 16
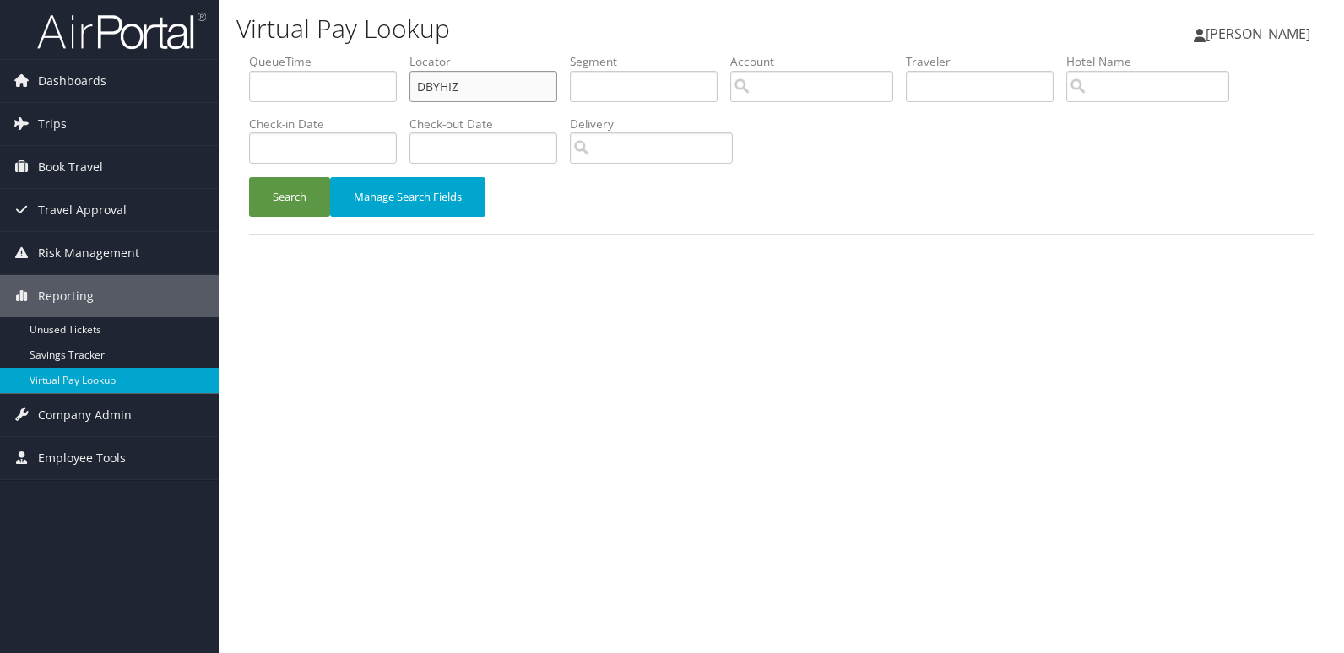
click at [496, 82] on input "DBYHIZ" at bounding box center [483, 86] width 148 height 31
paste input "AZTQCJ"
type input "AZTQCJ"
click at [284, 207] on button "Search" at bounding box center [289, 197] width 81 height 40
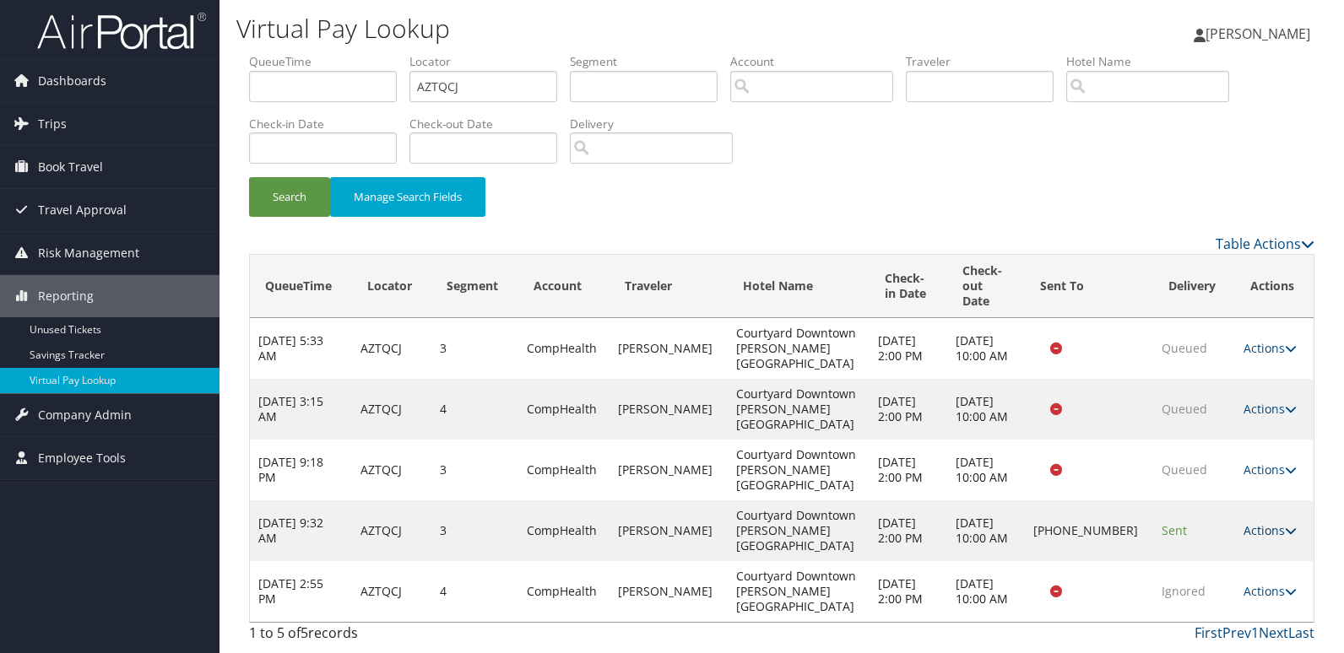
click at [1259, 522] on link "Actions" at bounding box center [1269, 530] width 53 height 16
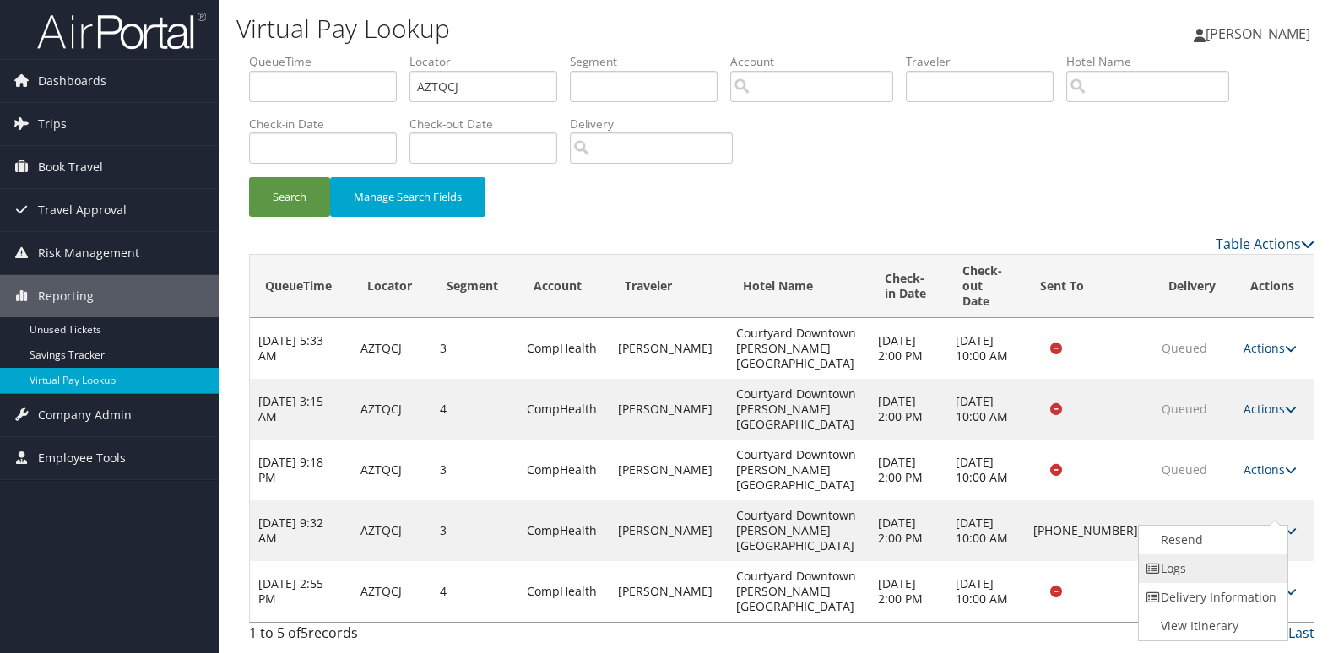
click at [1218, 563] on link "Logs" at bounding box center [1210, 568] width 144 height 29
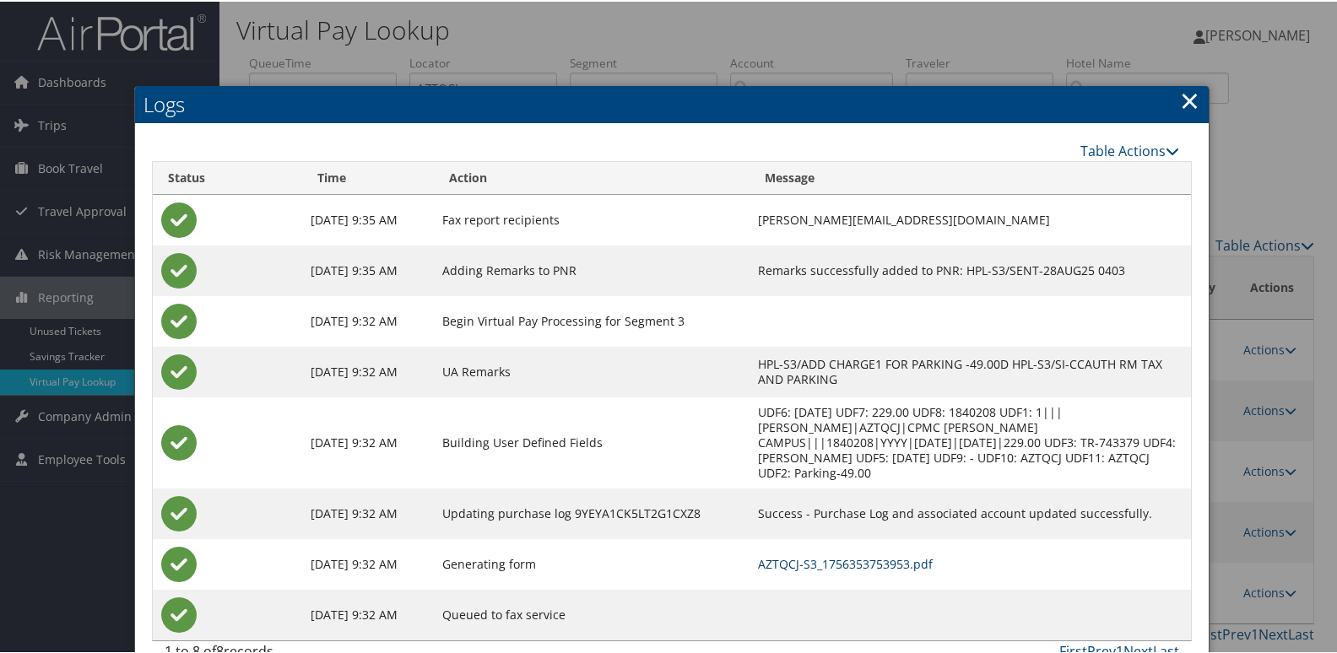
click at [851, 561] on link "AZTQCJ-S3_1756353753953.pdf" at bounding box center [845, 562] width 175 height 16
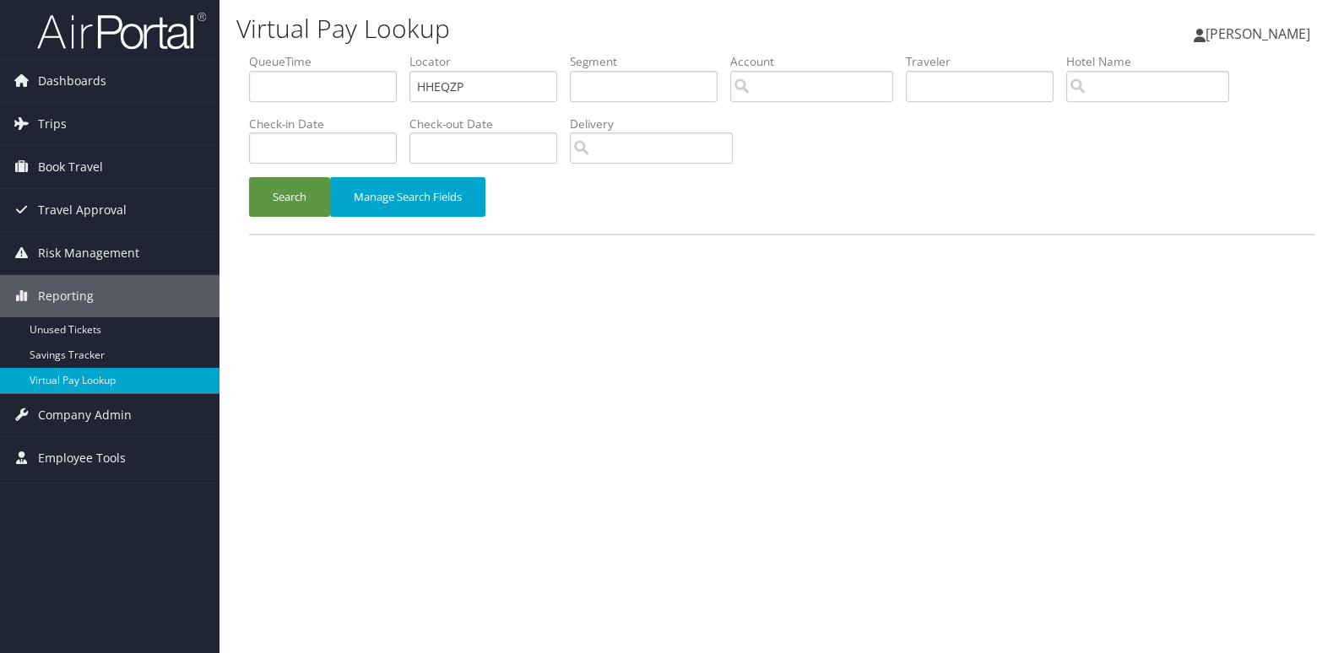
click at [482, 97] on input "HHEQZP" at bounding box center [483, 86] width 148 height 31
type input "FMEMKF"
click at [258, 208] on button "Search" at bounding box center [289, 197] width 81 height 40
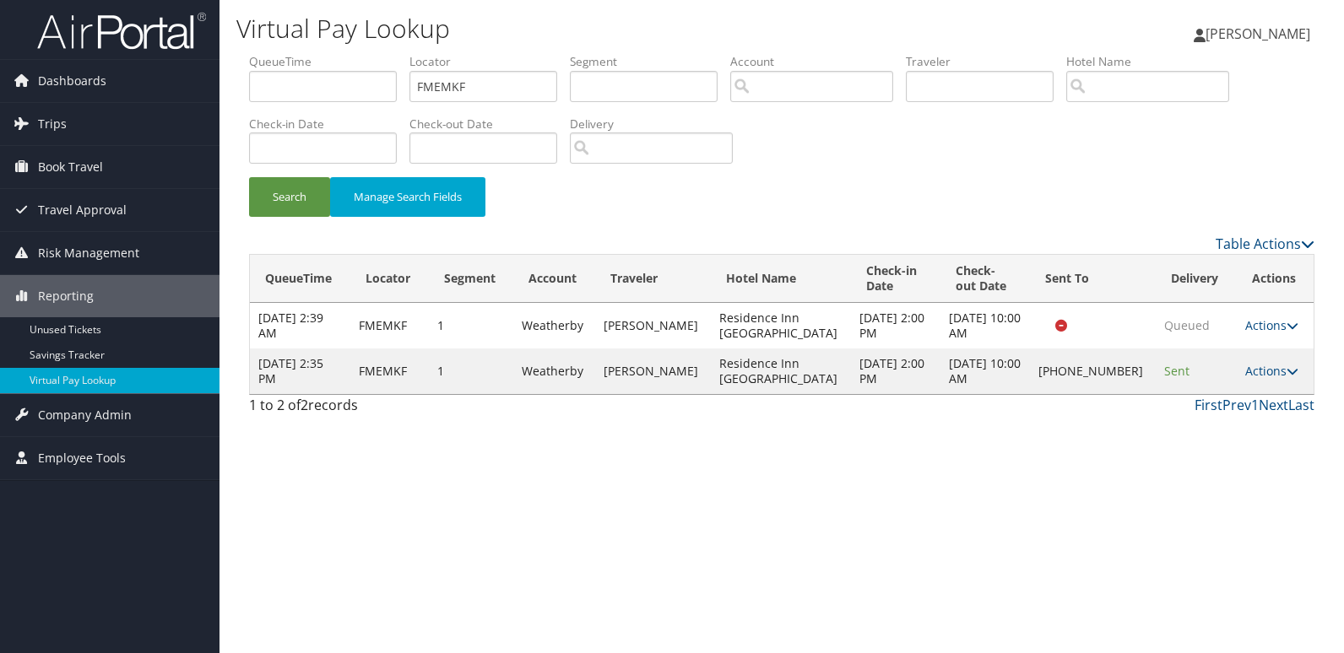
drag, startPoint x: 1245, startPoint y: 370, endPoint x: 1266, endPoint y: 381, distance: 23.4
click at [1246, 370] on link "Actions" at bounding box center [1271, 371] width 53 height 16
click at [1224, 428] on link "Logs" at bounding box center [1212, 424] width 144 height 29
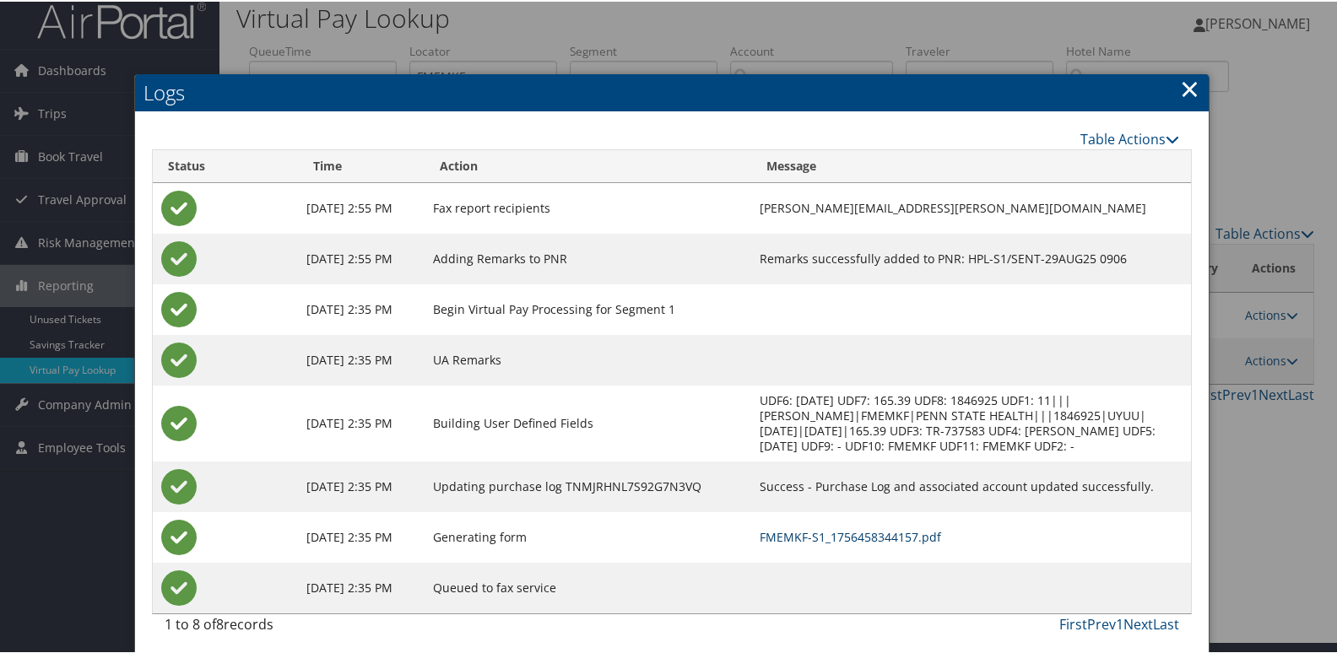
scroll to position [18, 0]
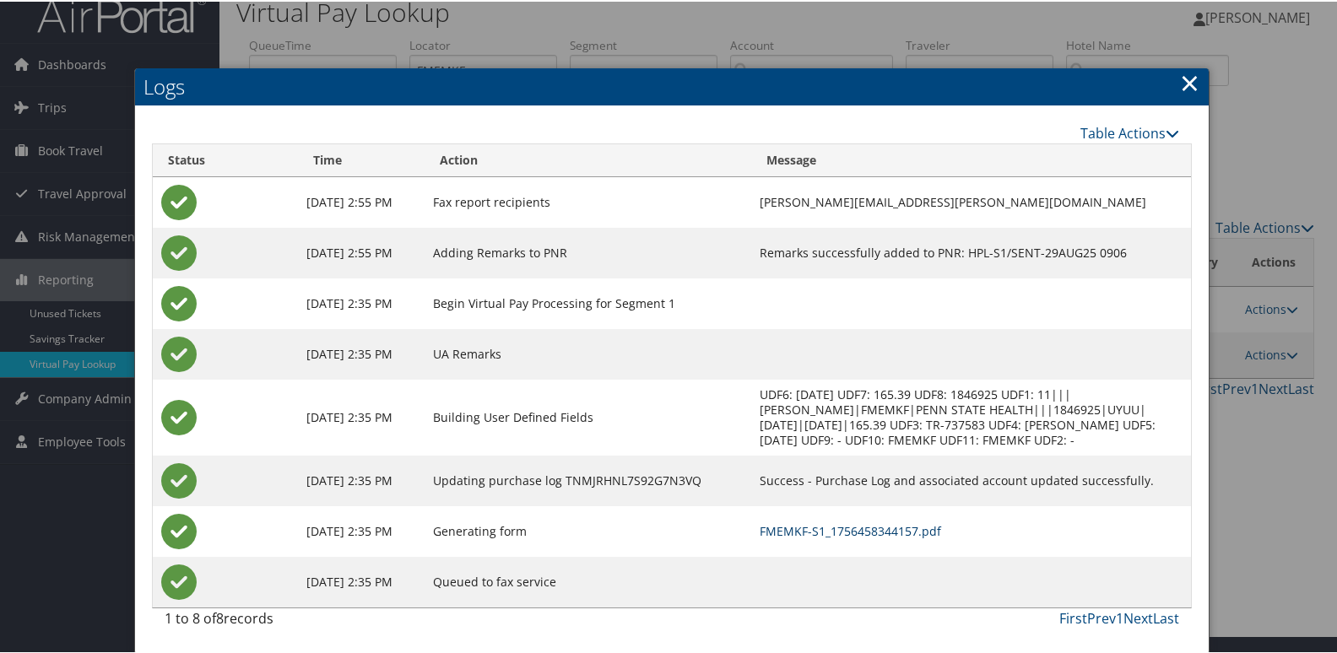
click at [871, 533] on link "FMEMKF-S1_1756458344157.pdf" at bounding box center [850, 530] width 181 height 16
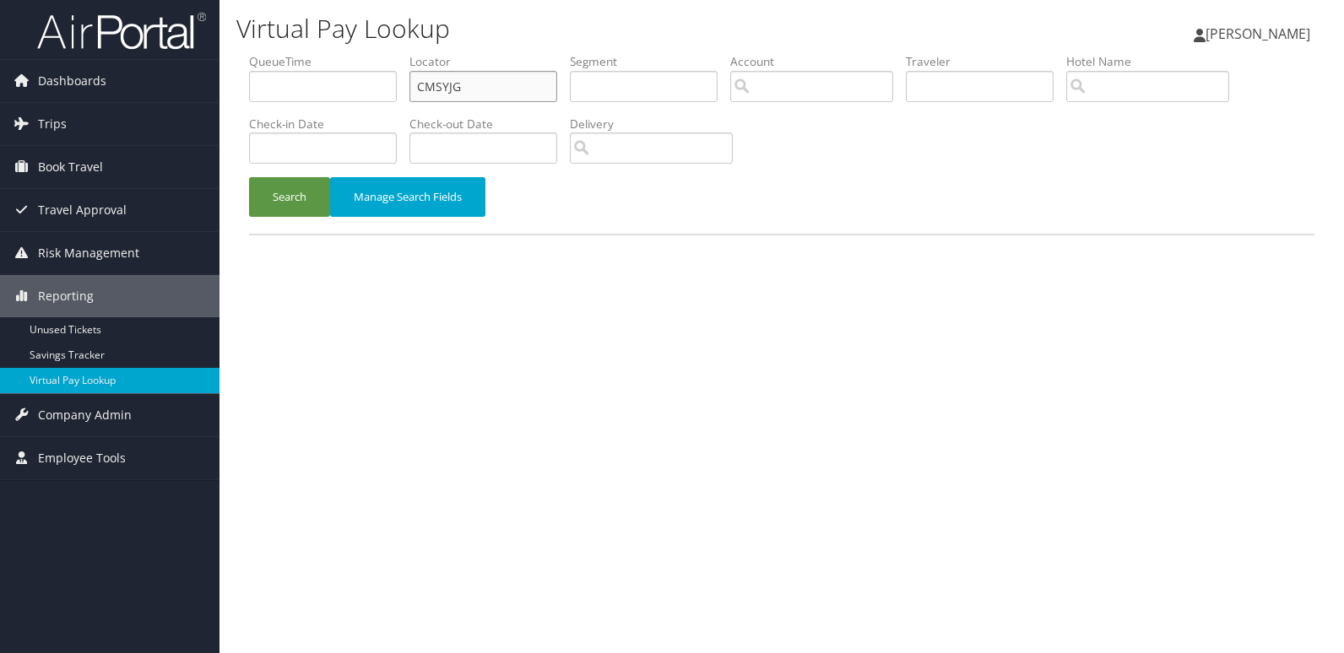
click at [556, 91] on input "CMSYJG" at bounding box center [483, 86] width 148 height 31
paste input "OUCBIN"
type input "OUCBIN"
click at [290, 202] on button "Search" at bounding box center [289, 197] width 81 height 40
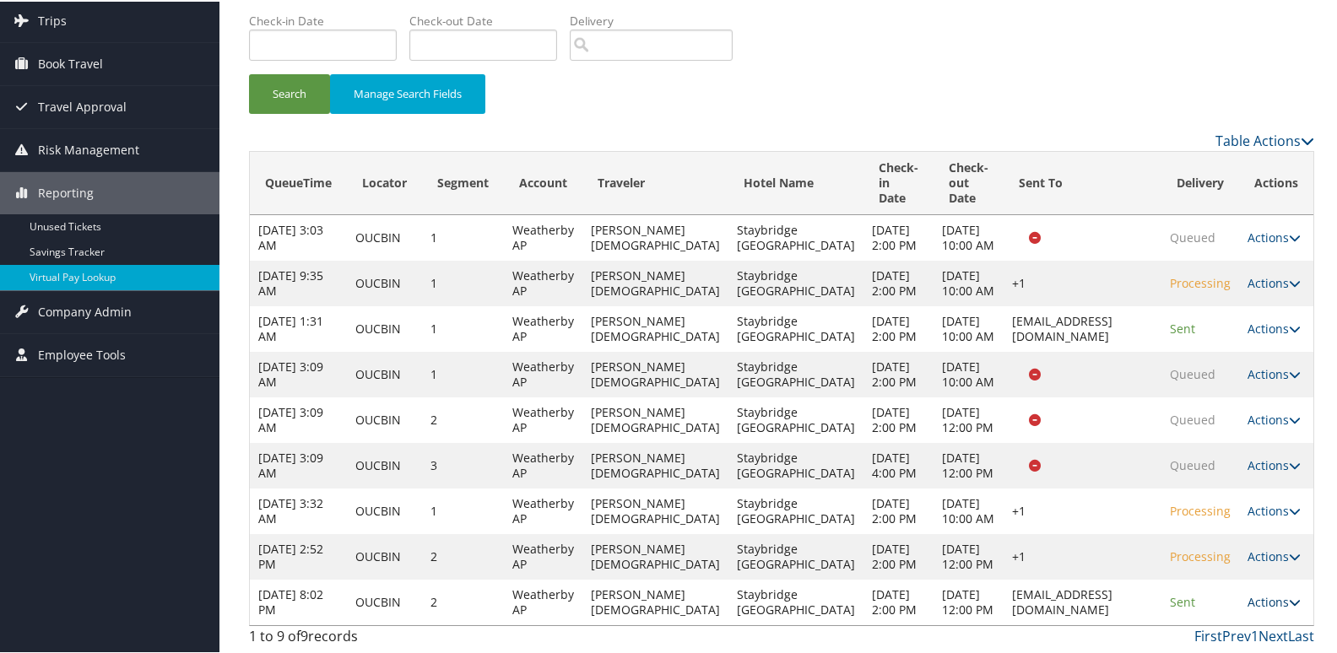
click at [1259, 598] on link "Actions" at bounding box center [1273, 600] width 53 height 16
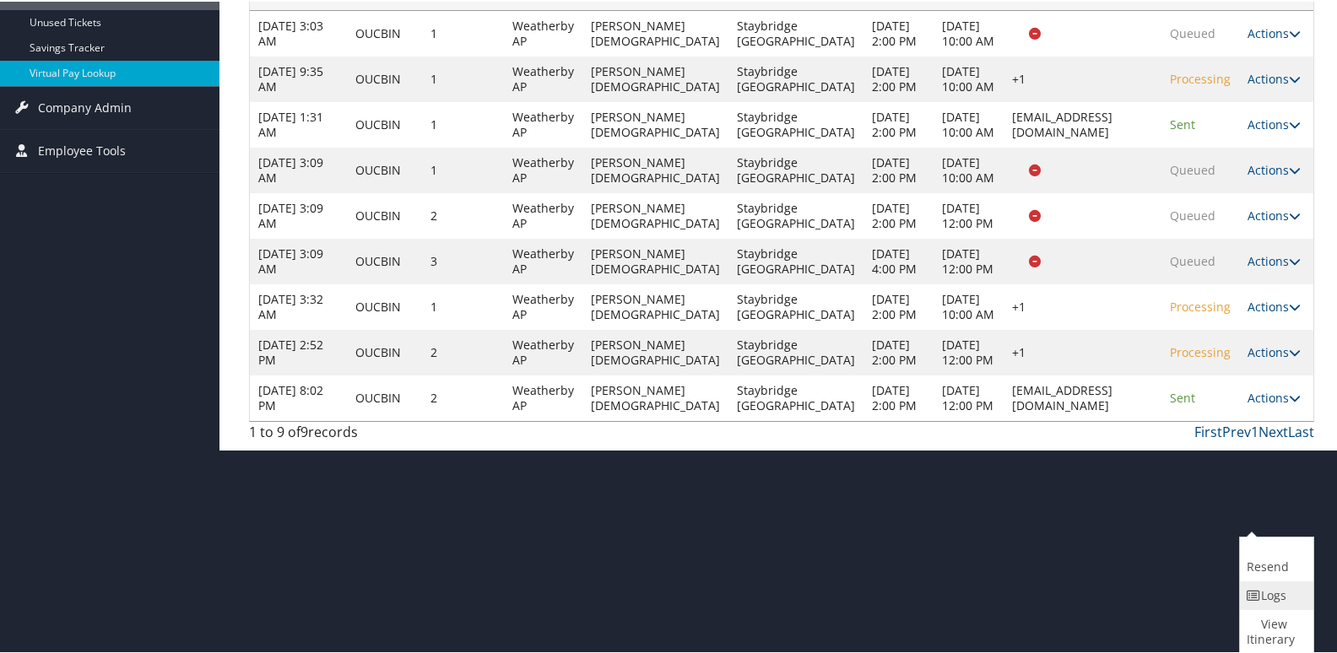
click at [1260, 599] on icon at bounding box center [1254, 594] width 15 height 12
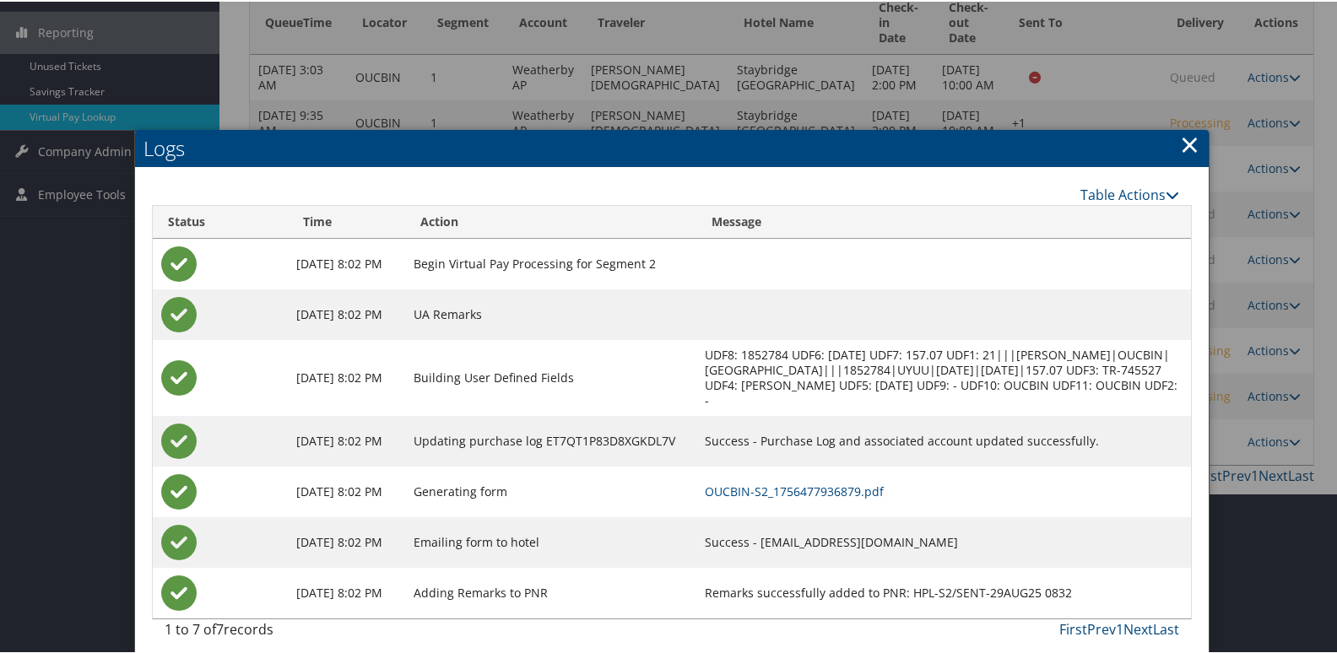
scroll to position [276, 0]
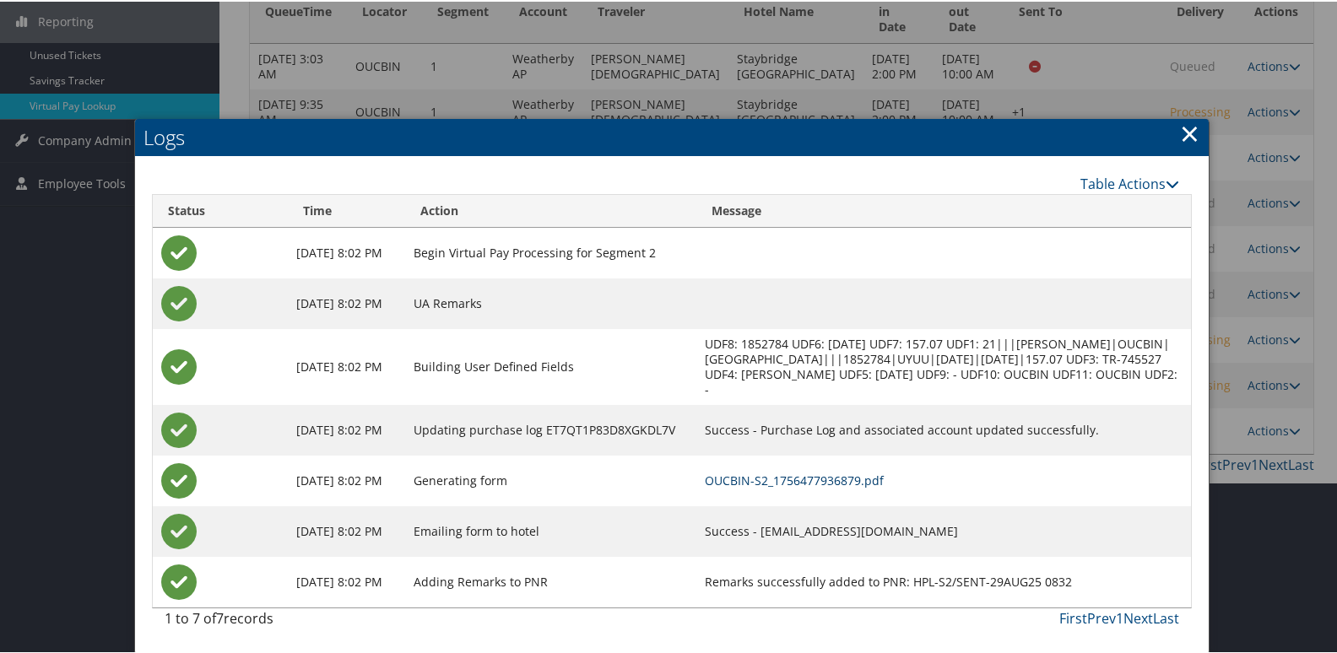
click at [842, 473] on link "OUCBIN-S2_1756477936879.pdf" at bounding box center [794, 479] width 179 height 16
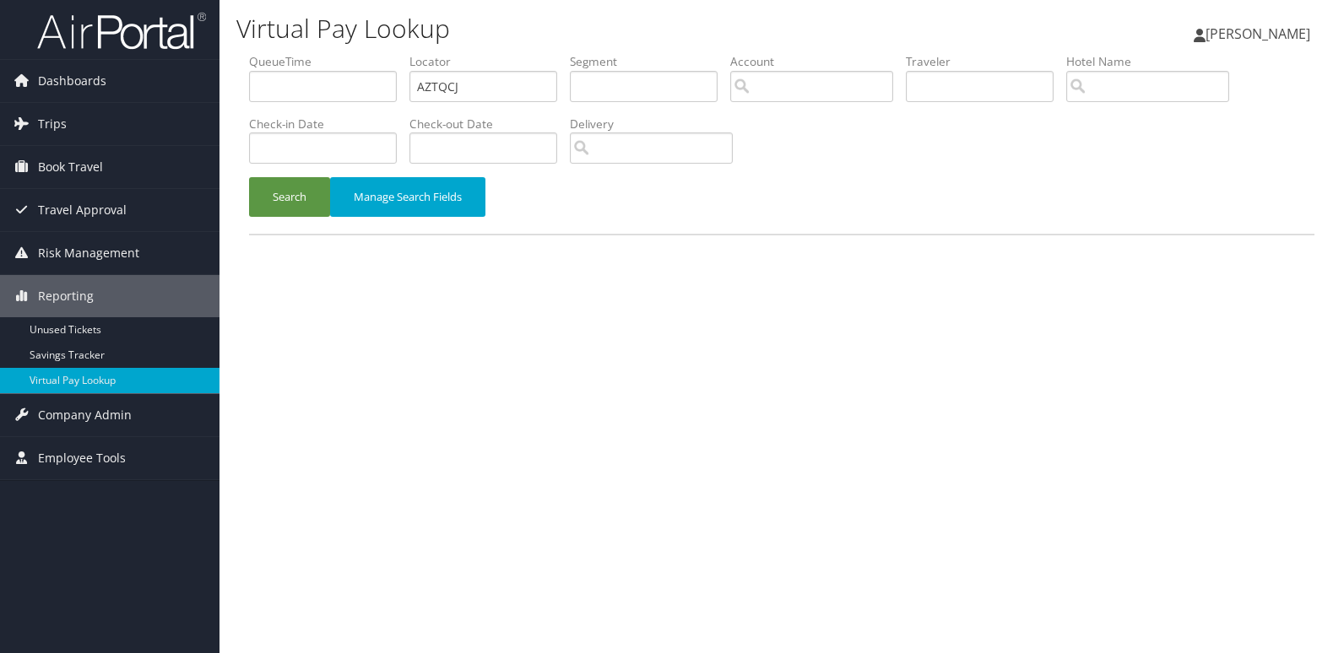
click at [500, 93] on input "AZTQCJ" at bounding box center [483, 86] width 148 height 31
type input "CMQSSO"
click at [276, 192] on button "Search" at bounding box center [289, 197] width 81 height 40
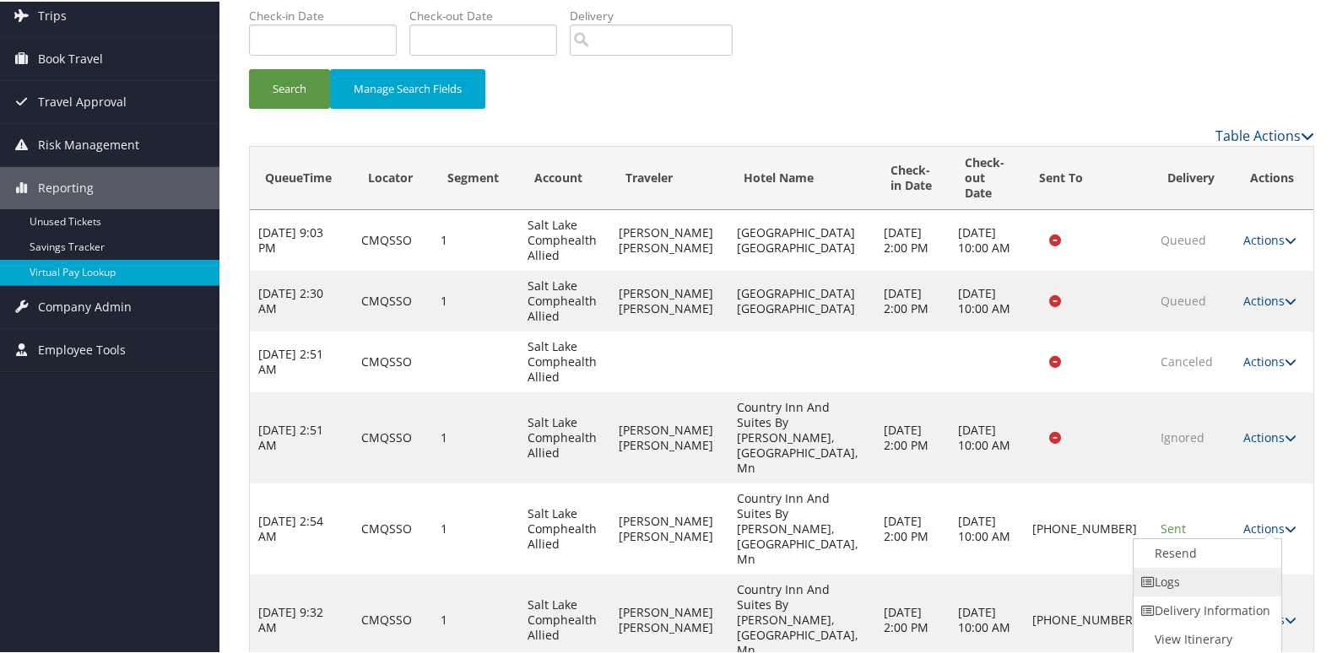
click at [1198, 572] on link "Logs" at bounding box center [1205, 580] width 144 height 29
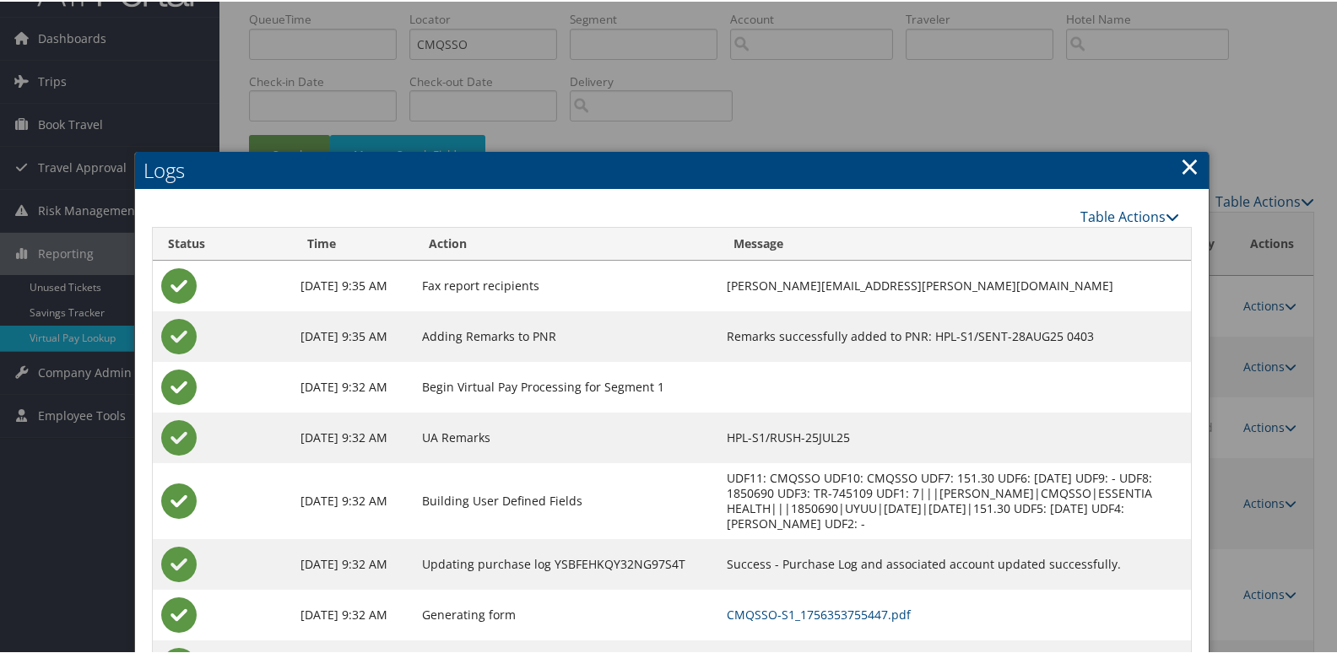
scroll to position [127, 0]
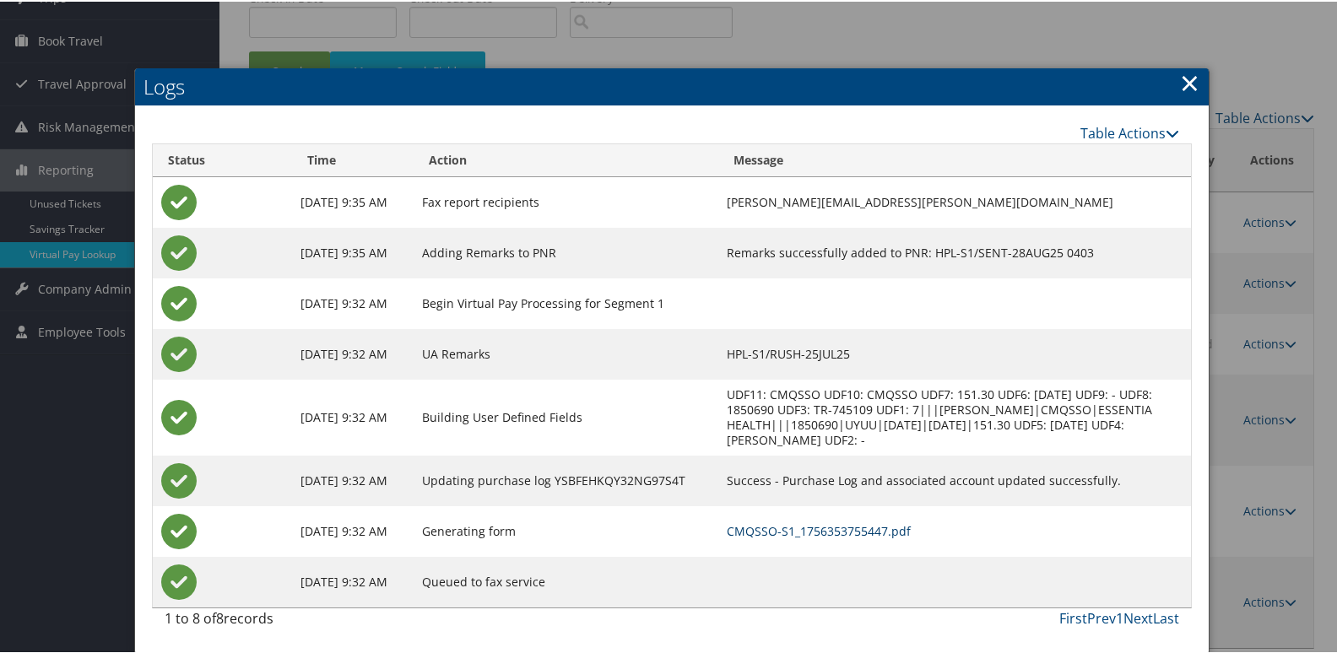
click at [879, 530] on link "CMQSSO-S1_1756353755447.pdf" at bounding box center [819, 530] width 184 height 16
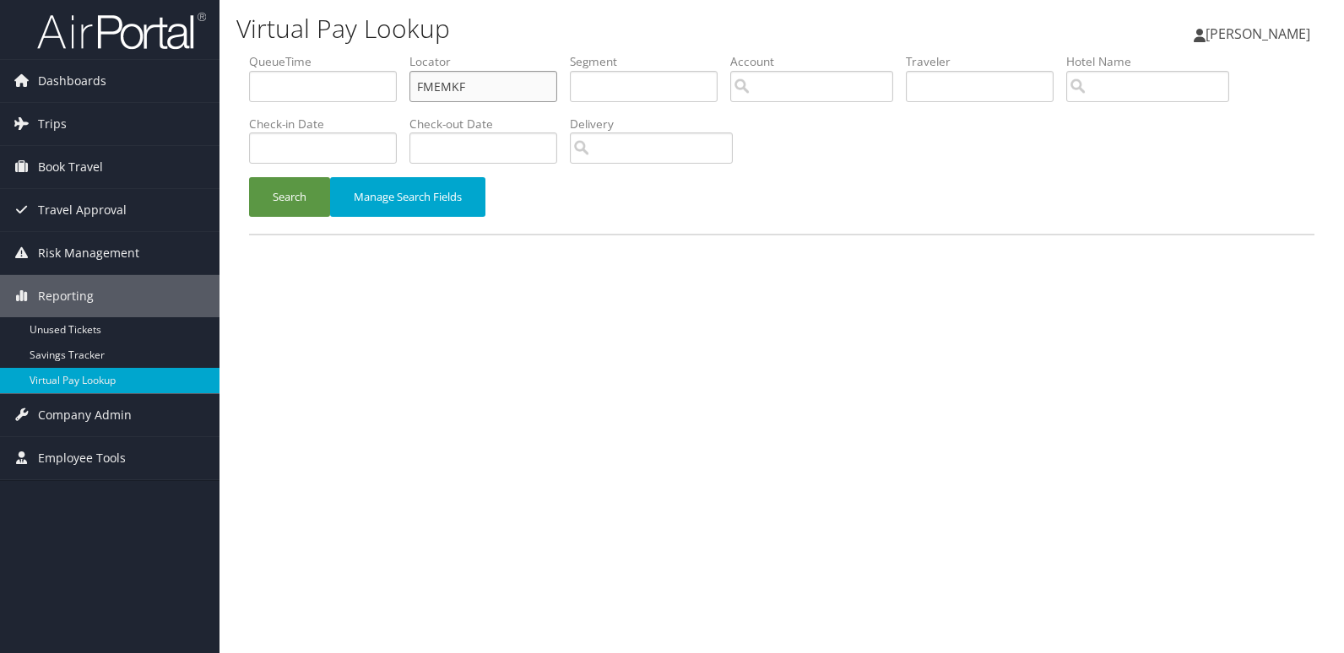
click at [499, 90] on input "FMEMKF" at bounding box center [483, 86] width 148 height 31
paste input "HKESXP"
type input "HKESXP"
click at [301, 191] on button "Search" at bounding box center [289, 197] width 81 height 40
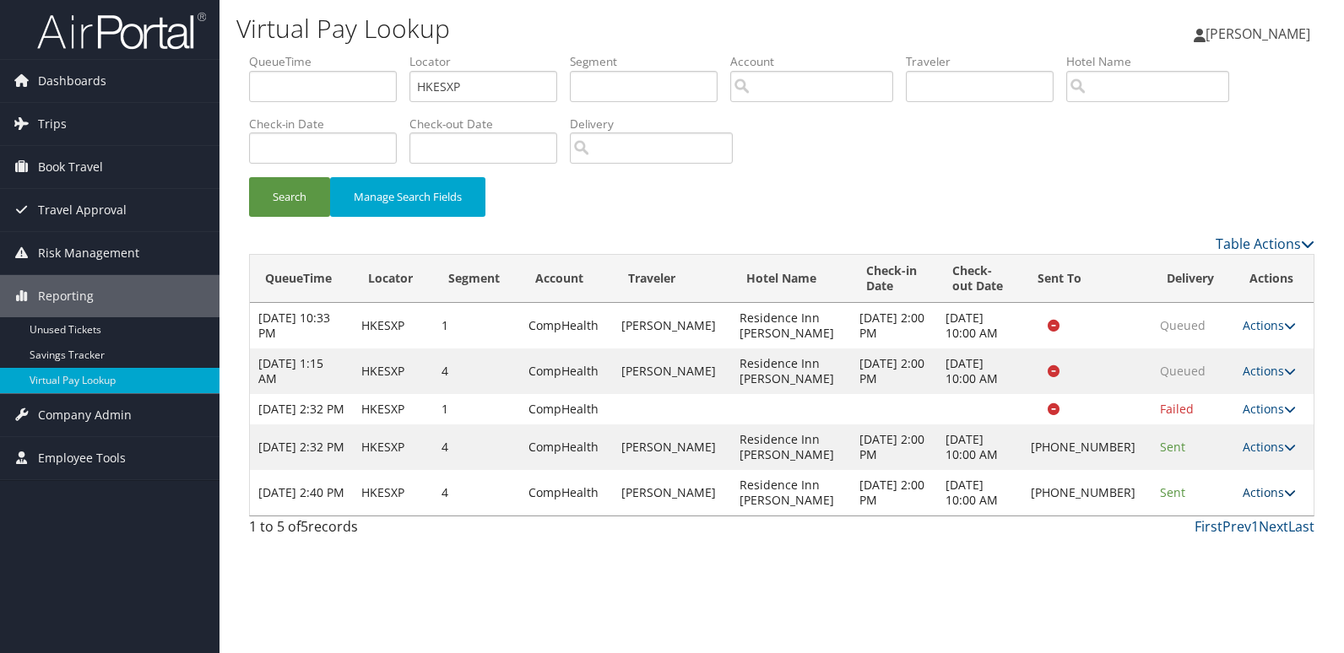
drag, startPoint x: 1271, startPoint y: 508, endPoint x: 1288, endPoint y: 533, distance: 30.4
click at [1272, 500] on link "Actions" at bounding box center [1268, 492] width 53 height 16
click at [1205, 562] on link "Logs" at bounding box center [1212, 561] width 144 height 29
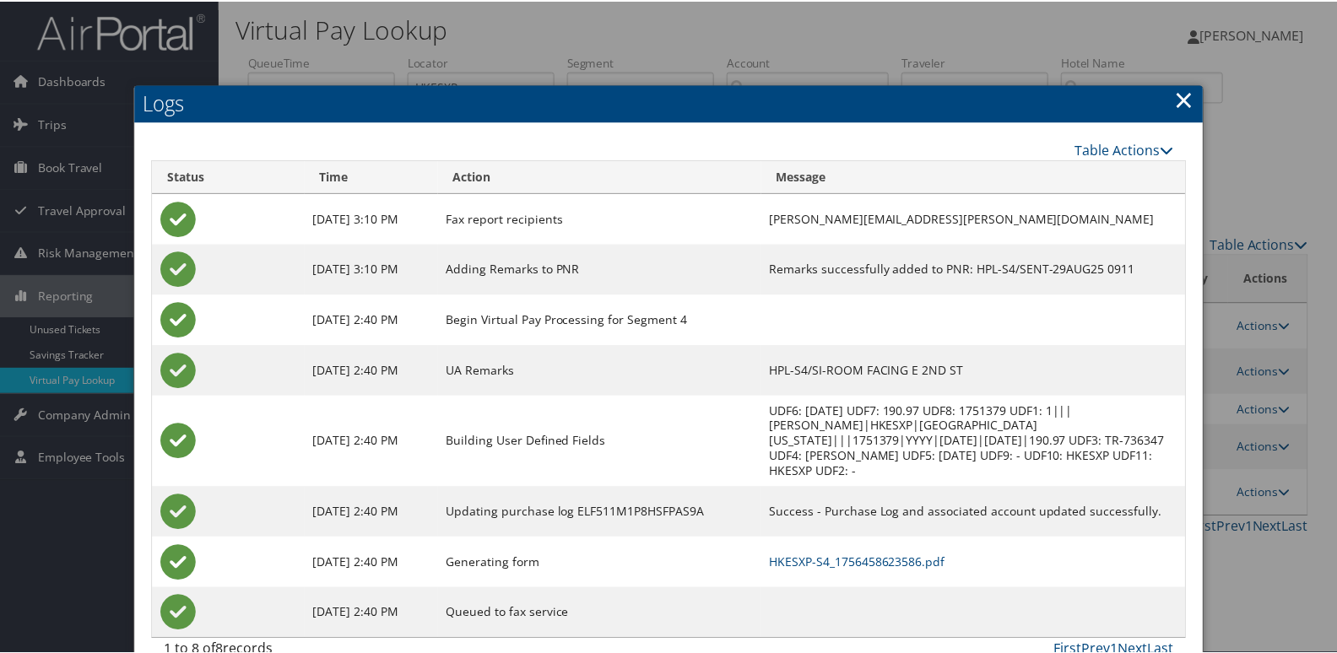
scroll to position [18, 0]
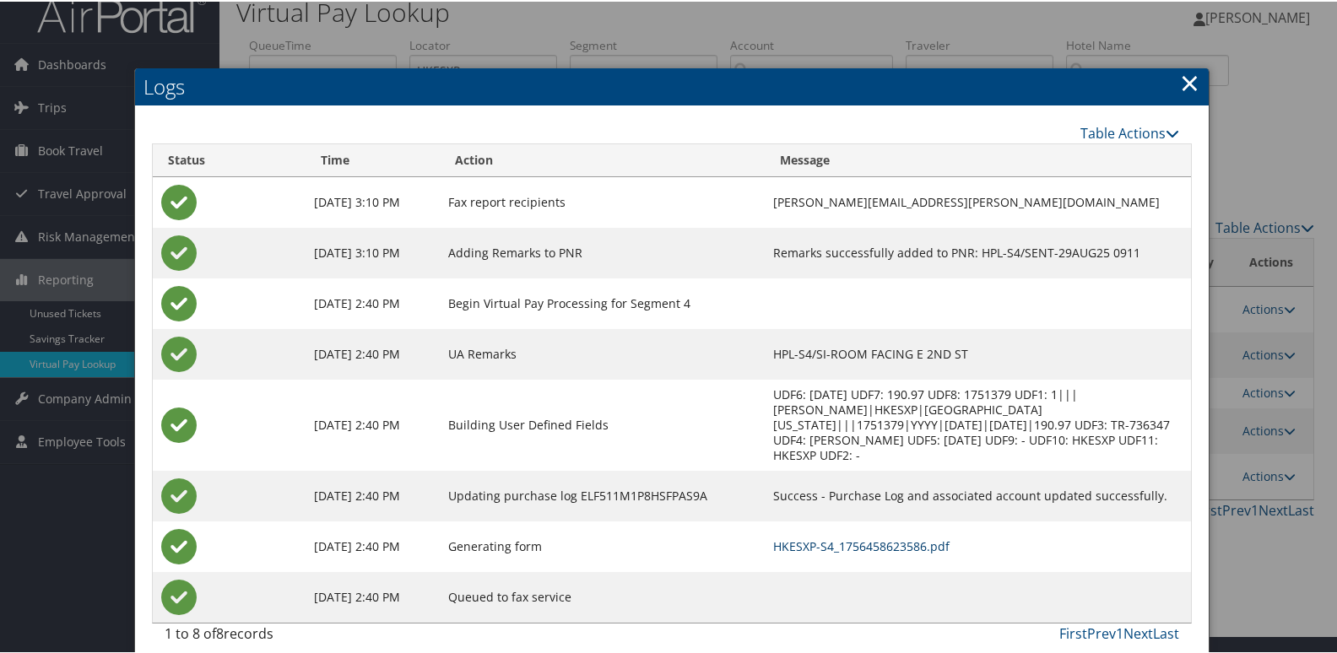
click at [869, 537] on link "HKESXP-S4_1756458623586.pdf" at bounding box center [861, 545] width 176 height 16
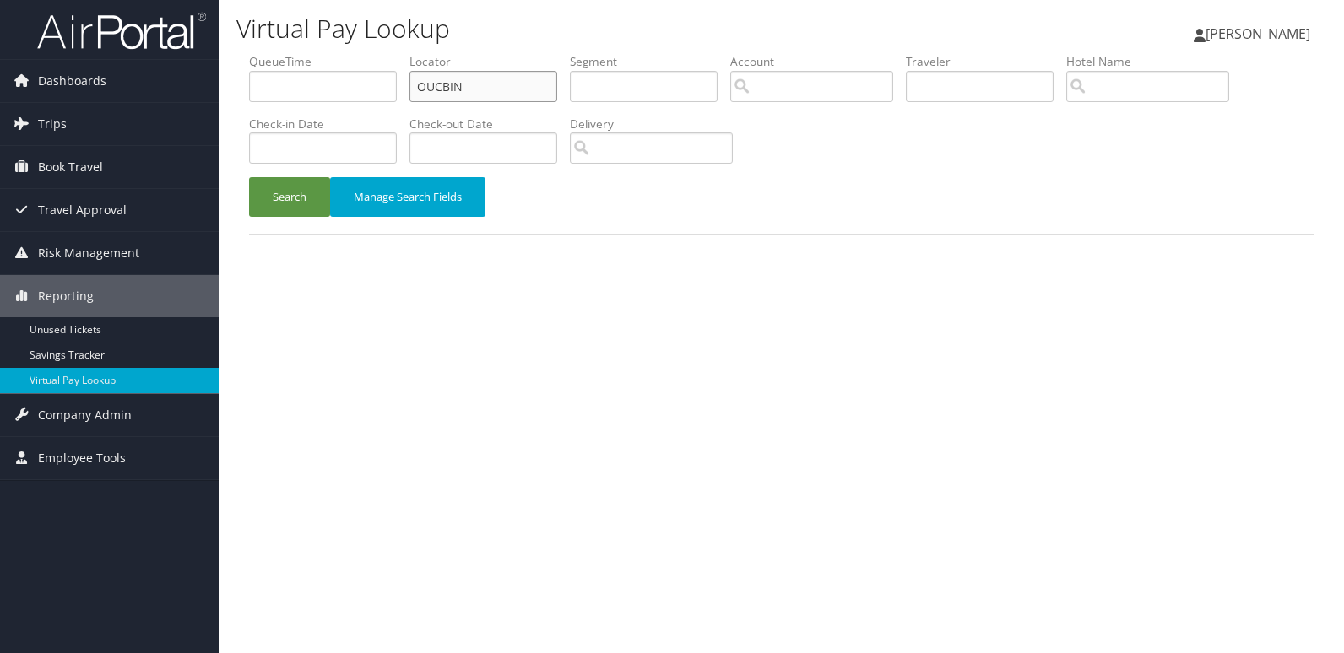
click at [511, 73] on input "OUCBIN" at bounding box center [483, 86] width 148 height 31
paste input "JPYFLO"
type input "JPYFLO"
click at [284, 193] on button "Search" at bounding box center [289, 197] width 81 height 40
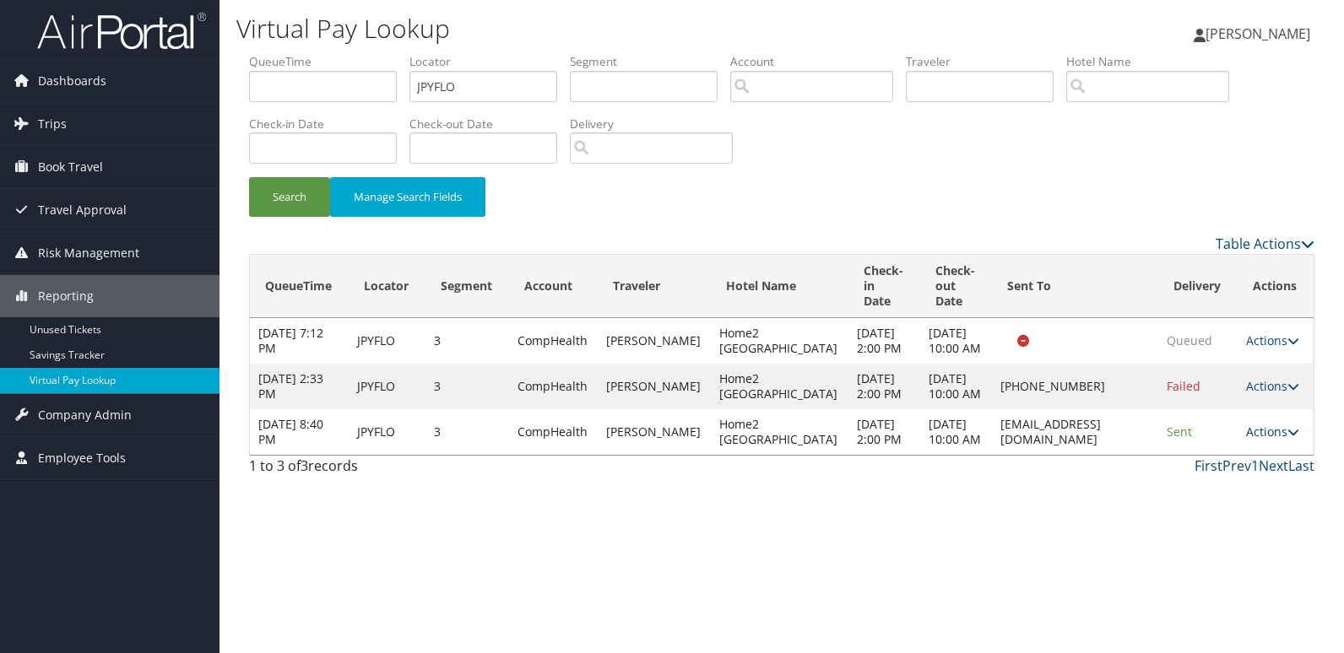
click at [1276, 440] on link "Actions" at bounding box center [1272, 432] width 53 height 16
click at [1246, 538] on link "Resend" at bounding box center [1237, 532] width 106 height 29
click at [1287, 438] on icon at bounding box center [1293, 432] width 12 height 12
click at [1254, 557] on link "Logs" at bounding box center [1237, 561] width 106 height 29
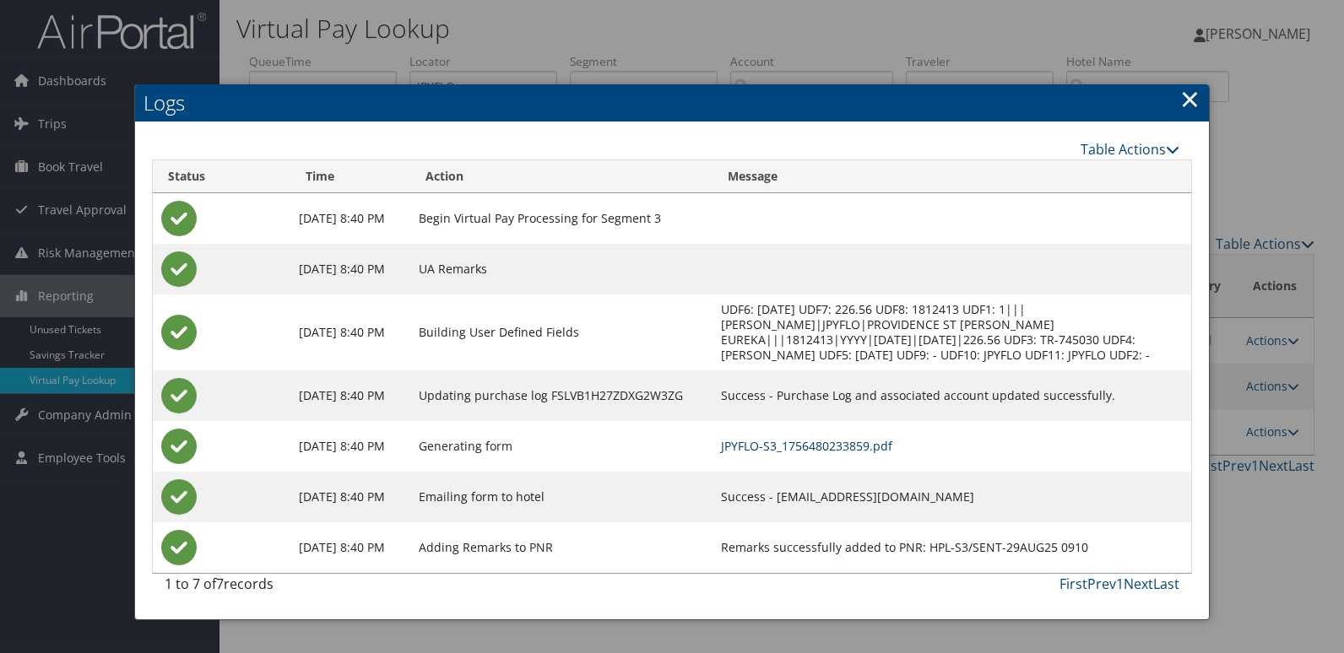
click at [884, 449] on link "JPYFLO-S3_1756480233859.pdf" at bounding box center [806, 446] width 171 height 16
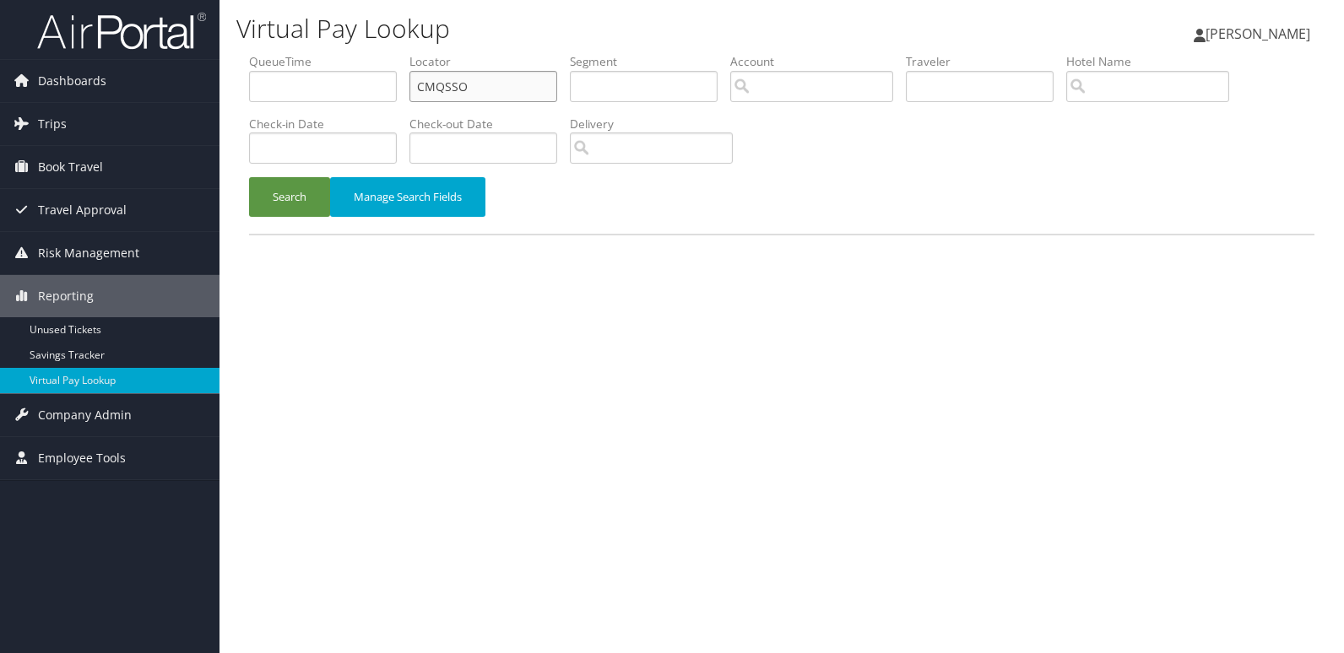
click at [504, 78] on input "CMQSSO" at bounding box center [483, 86] width 148 height 31
paste input "KKZIXC"
type input "KKZIXC"
click at [262, 204] on button "Search" at bounding box center [289, 197] width 81 height 40
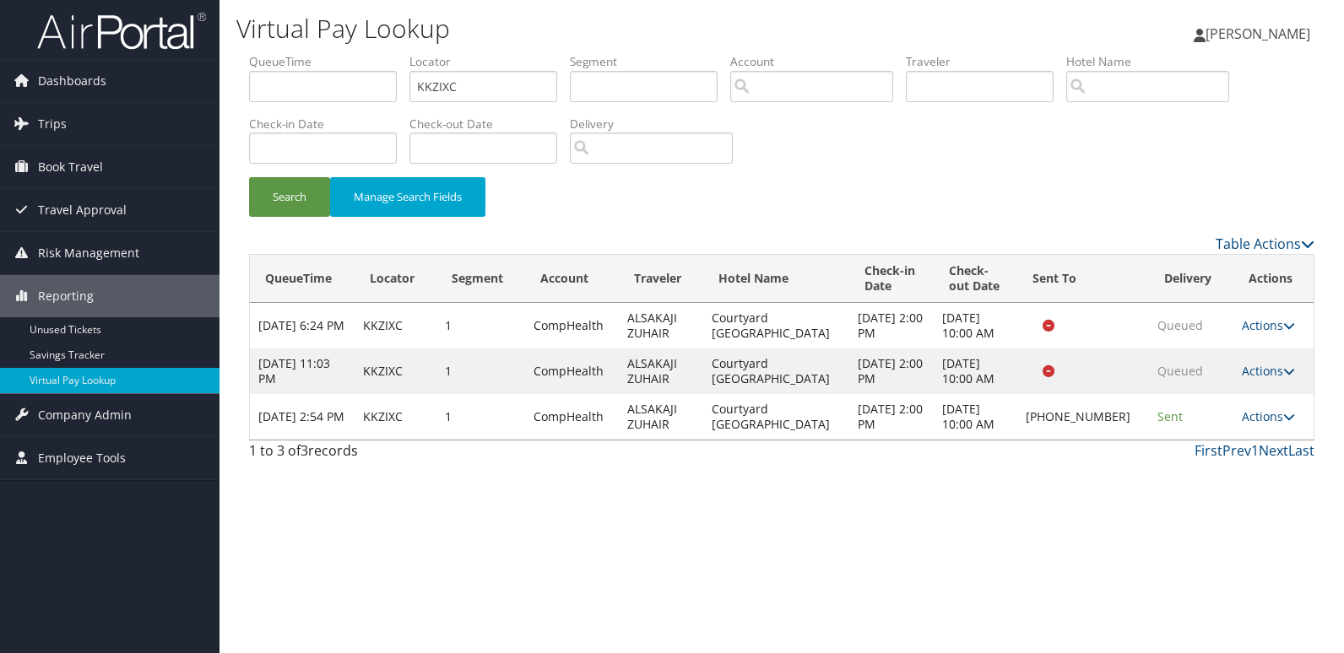
drag, startPoint x: 1268, startPoint y: 422, endPoint x: 1287, endPoint y: 462, distance: 43.8
click at [1268, 422] on link "Actions" at bounding box center [1267, 416] width 53 height 16
click at [1266, 472] on link "Logs" at bounding box center [1211, 470] width 144 height 29
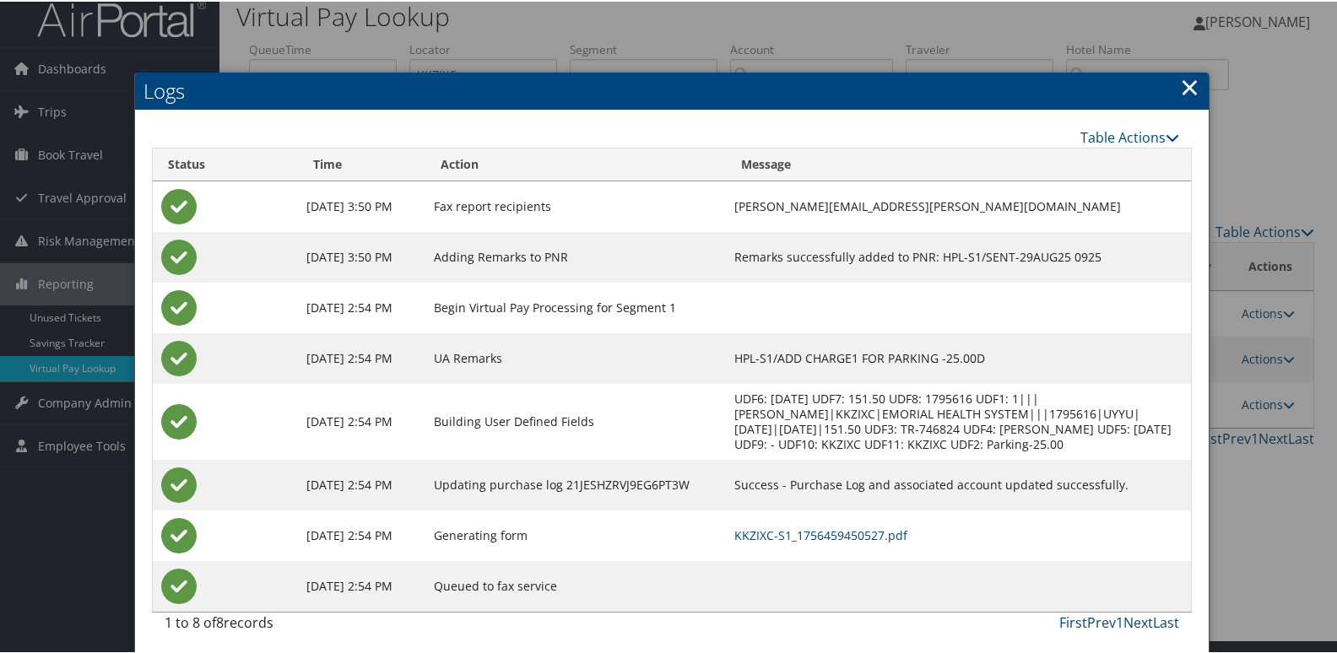
scroll to position [18, 0]
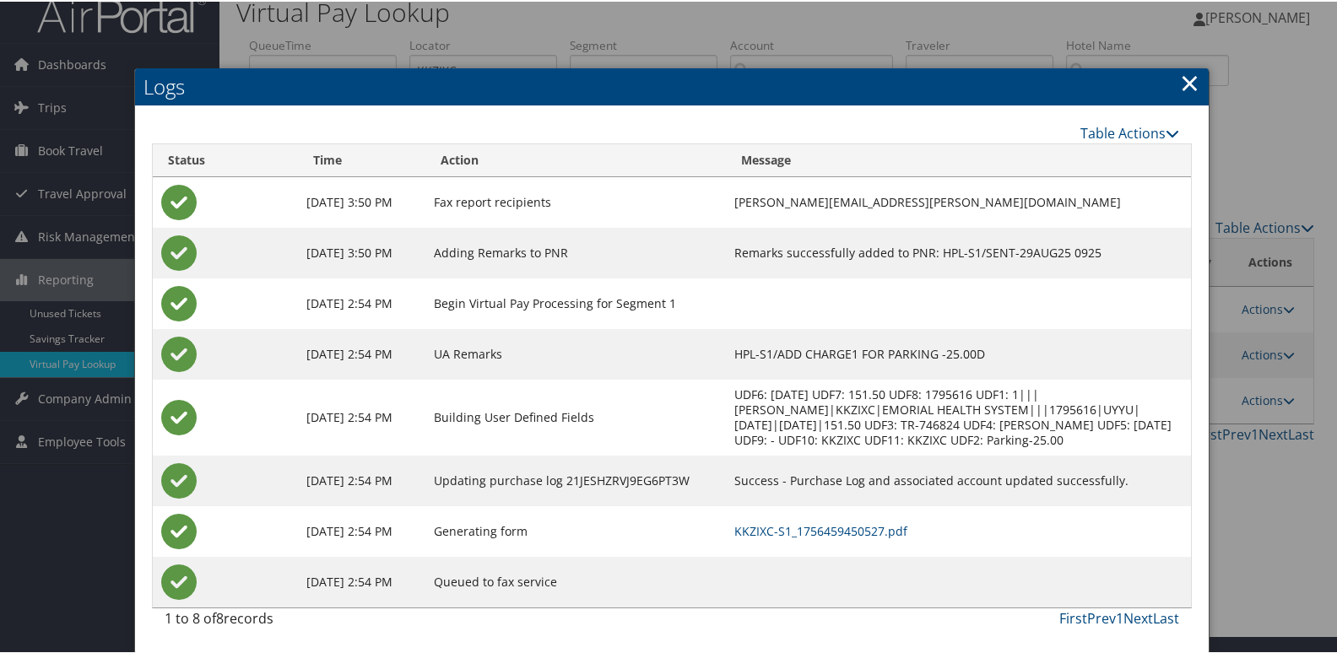
click at [869, 539] on td "KKZIXC-S1_1756459450527.pdf" at bounding box center [958, 530] width 464 height 51
click at [891, 533] on link "KKZIXC-S1_1756459450527.pdf" at bounding box center [820, 530] width 173 height 16
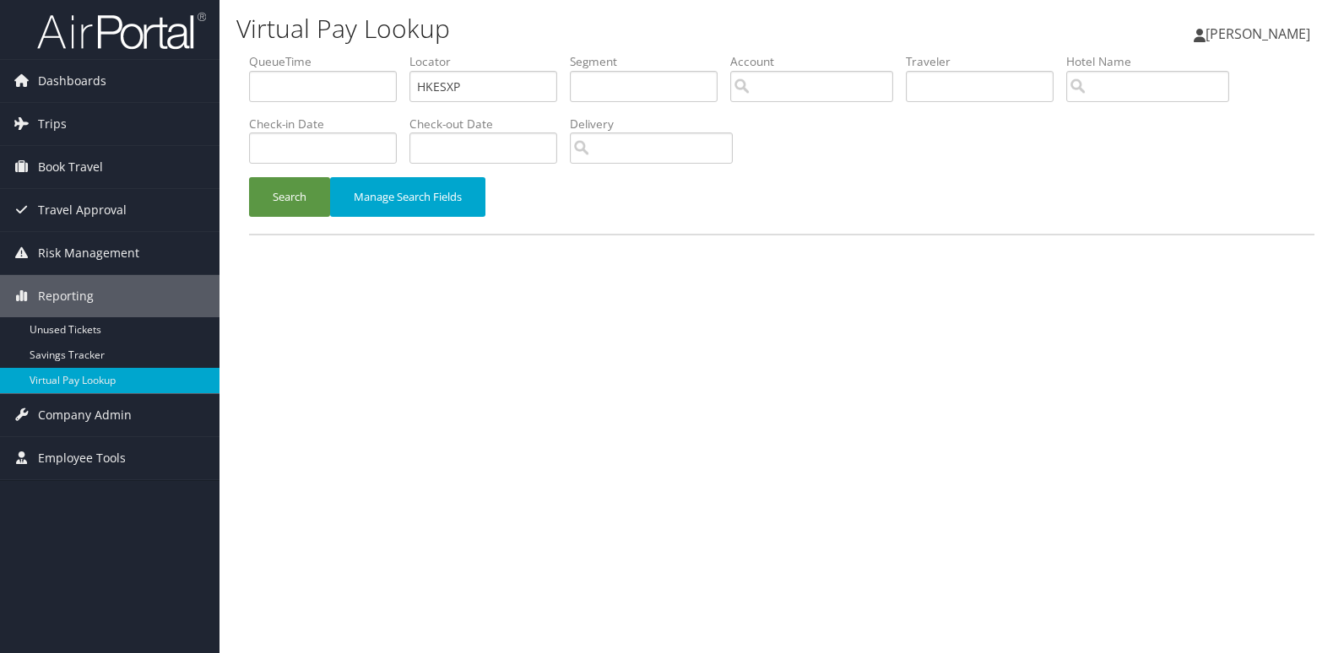
click at [489, 74] on input "HKESXP" at bounding box center [483, 86] width 148 height 31
type input "YKHHQX"
click at [309, 187] on button "Search" at bounding box center [289, 197] width 81 height 40
click at [498, 83] on input "JPYFLO" at bounding box center [483, 86] width 148 height 31
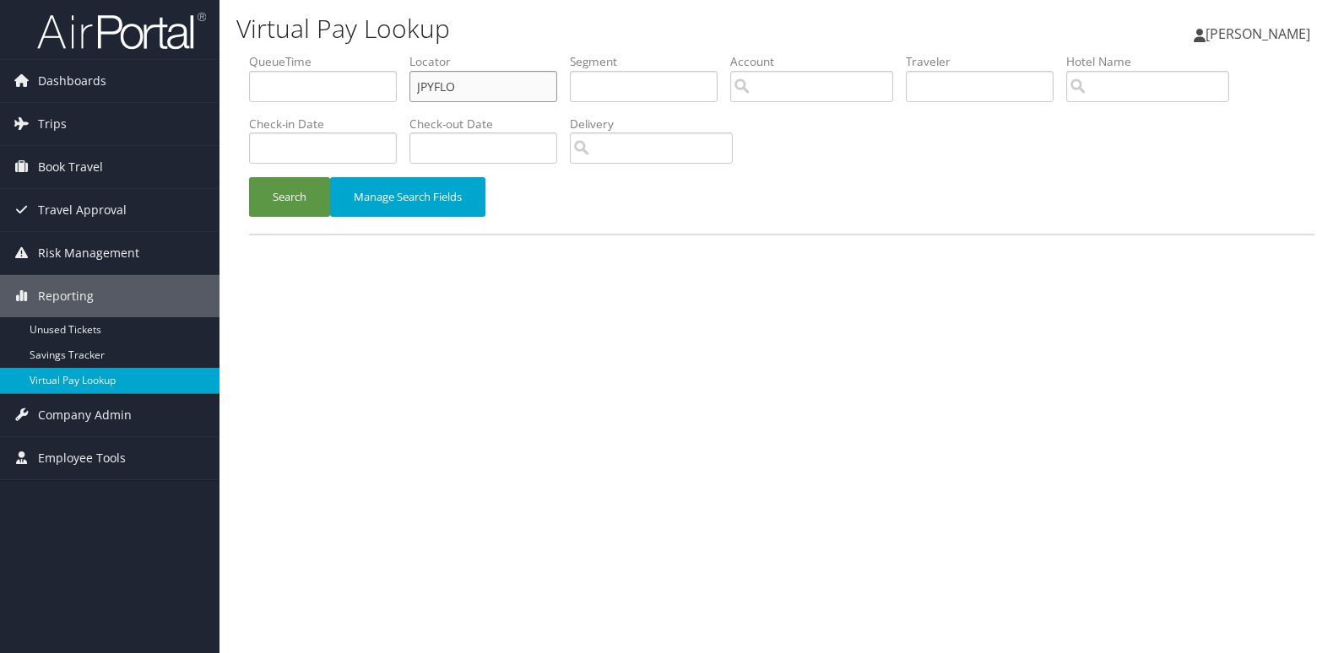
paste input "NEMR"
click at [498, 83] on input "JNEMRO" at bounding box center [483, 86] width 148 height 31
type input "JNEMRO"
click at [266, 207] on button "Search" at bounding box center [289, 197] width 81 height 40
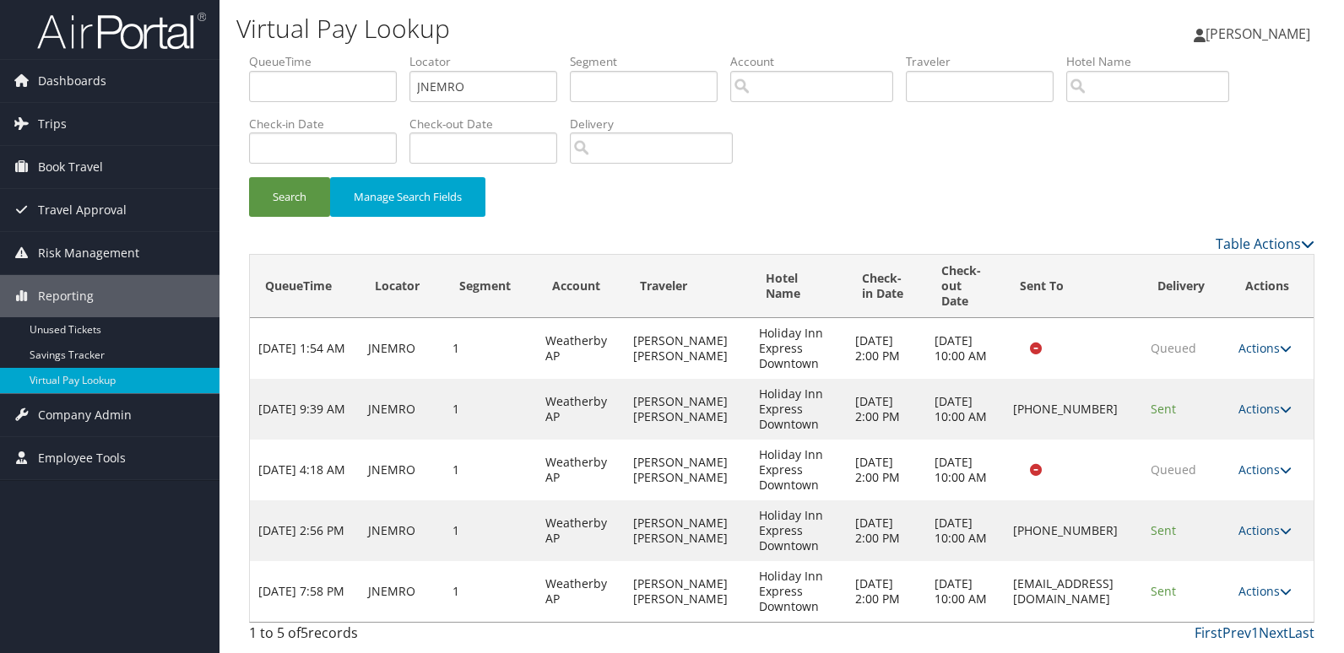
click at [1258, 602] on td "Actions Resend Logs View Itinerary" at bounding box center [1272, 591] width 84 height 61
drag, startPoint x: 1277, startPoint y: 586, endPoint x: 1293, endPoint y: 597, distance: 19.4
click at [1279, 587] on link "Actions" at bounding box center [1264, 591] width 53 height 16
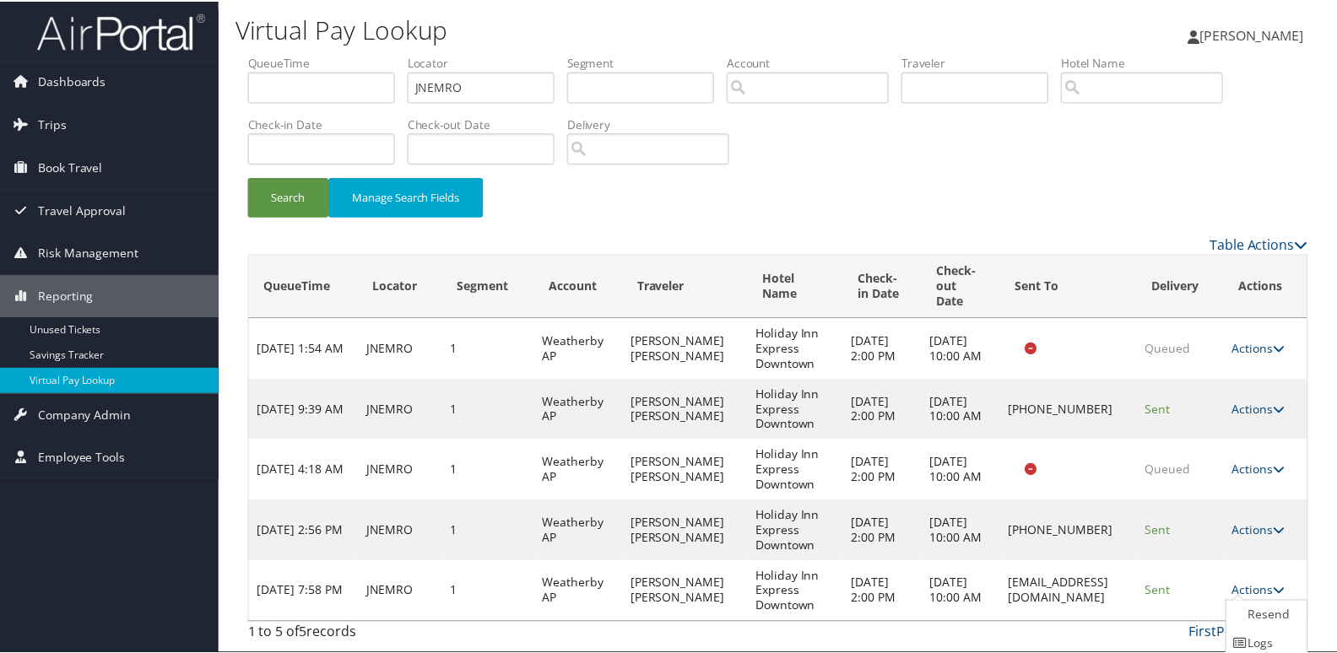
scroll to position [66, 0]
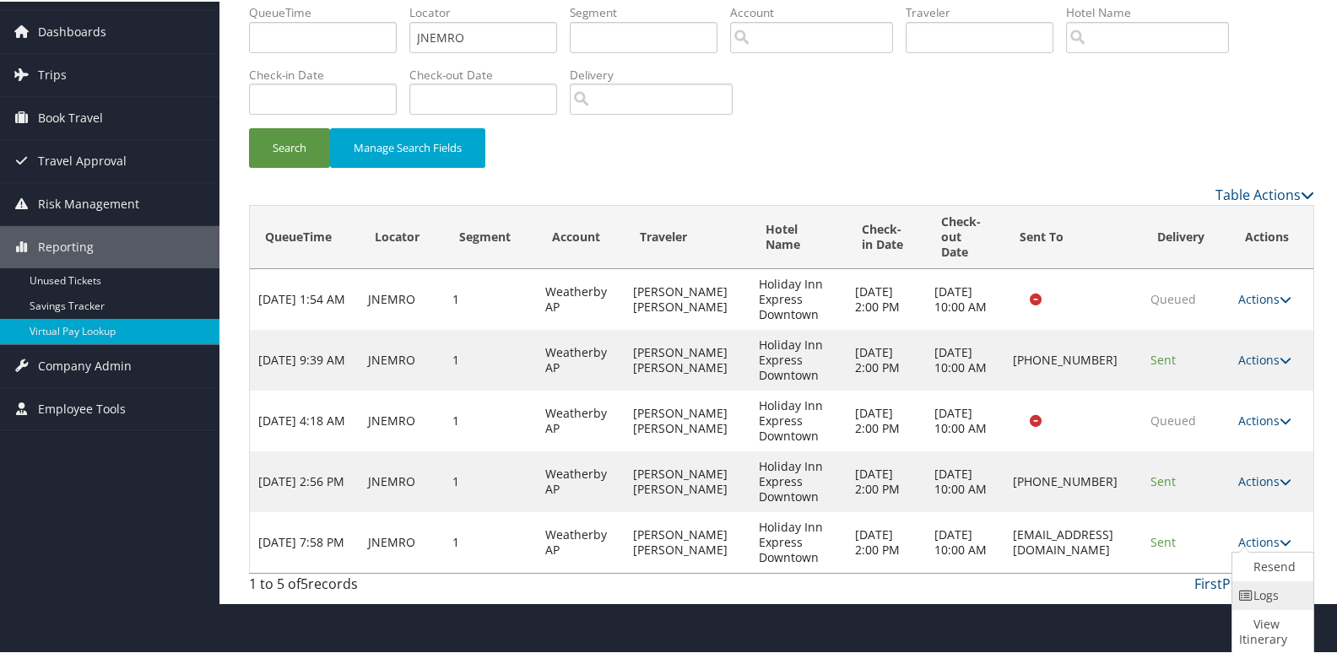
click at [1283, 587] on link "Logs" at bounding box center [1270, 594] width 77 height 29
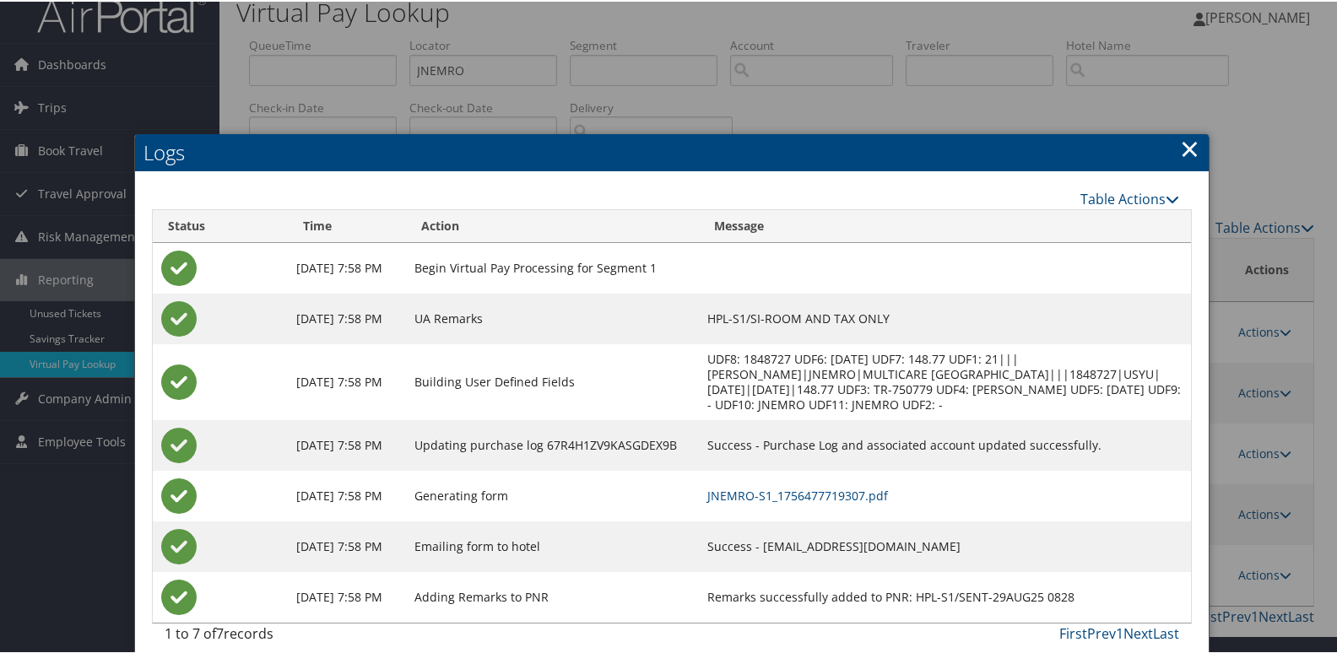
scroll to position [48, 0]
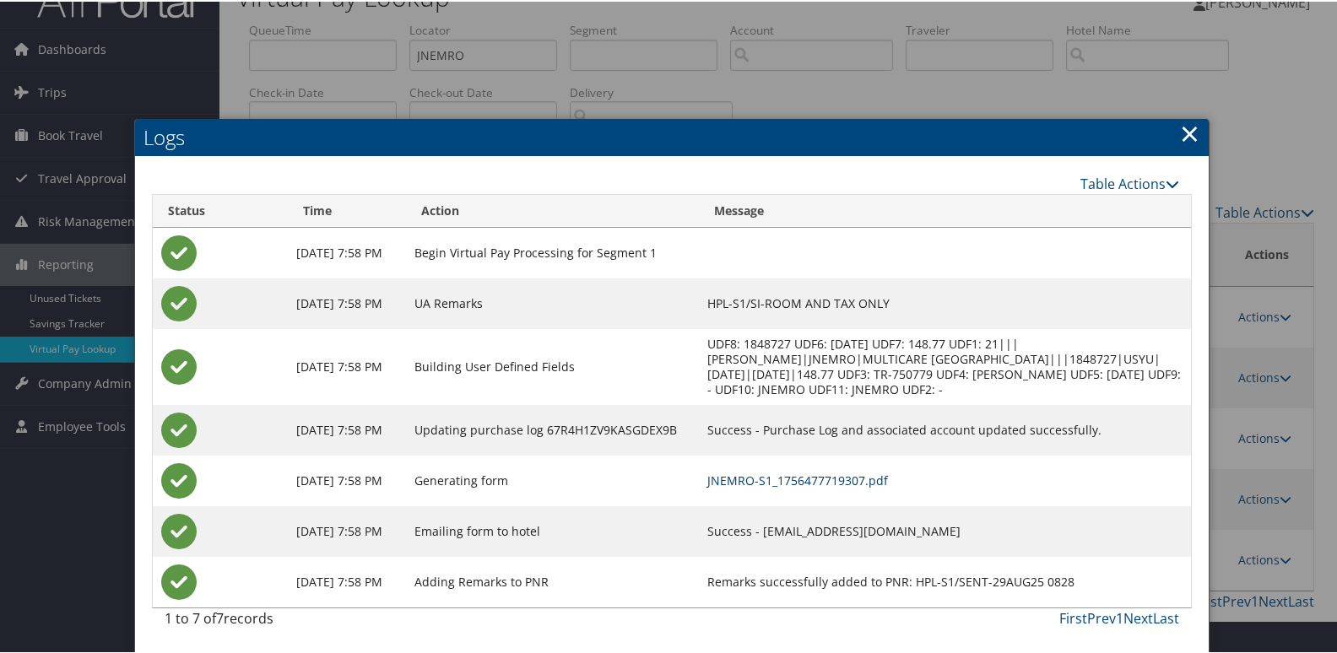
click at [888, 480] on link "JNEMRO-S1_1756477719307.pdf" at bounding box center [797, 479] width 181 height 16
